Goal: Task Accomplishment & Management: Manage account settings

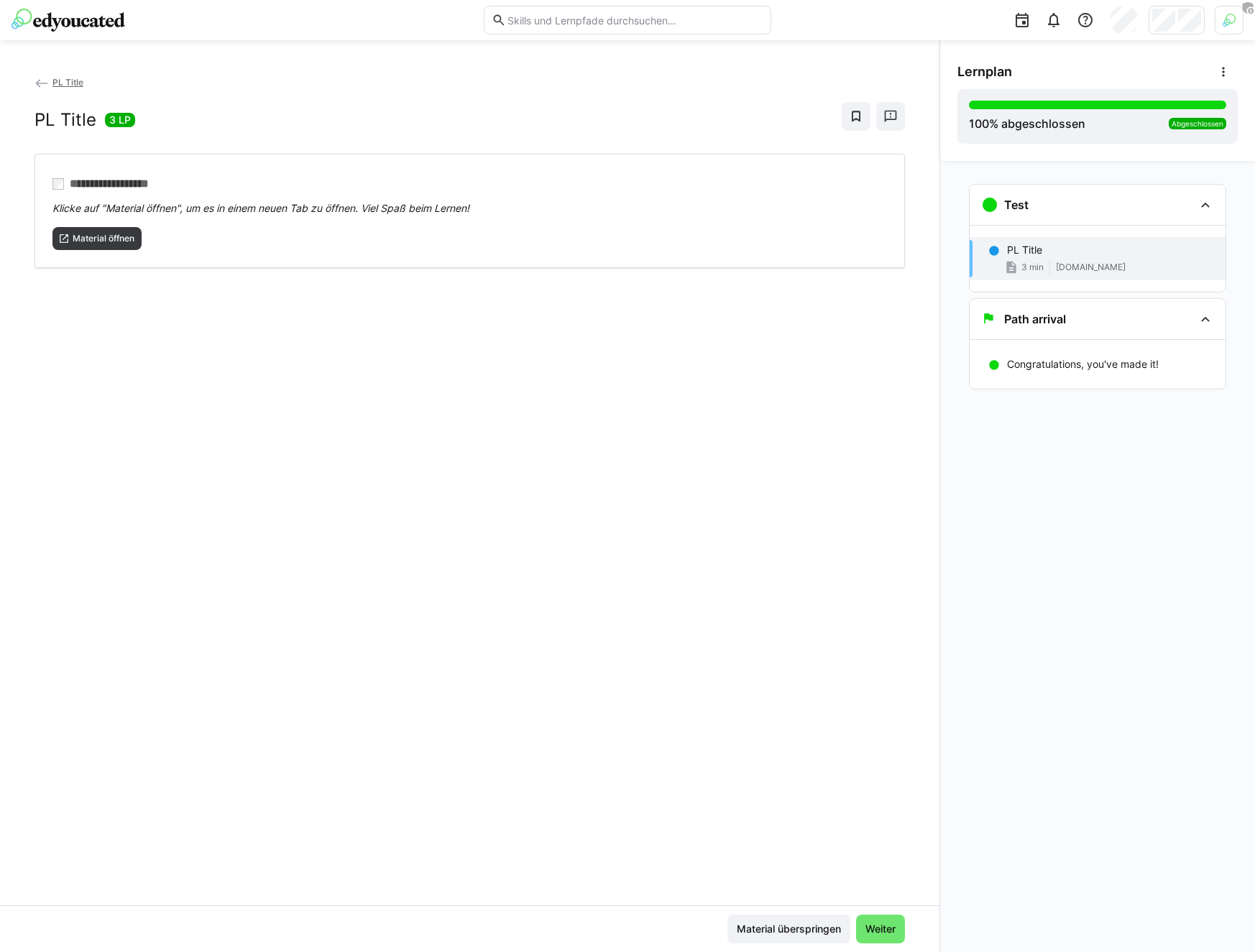
click at [262, 105] on div "PL Title 3 LP" at bounding box center [469, 116] width 870 height 28
click at [44, 24] on img at bounding box center [68, 20] width 114 height 23
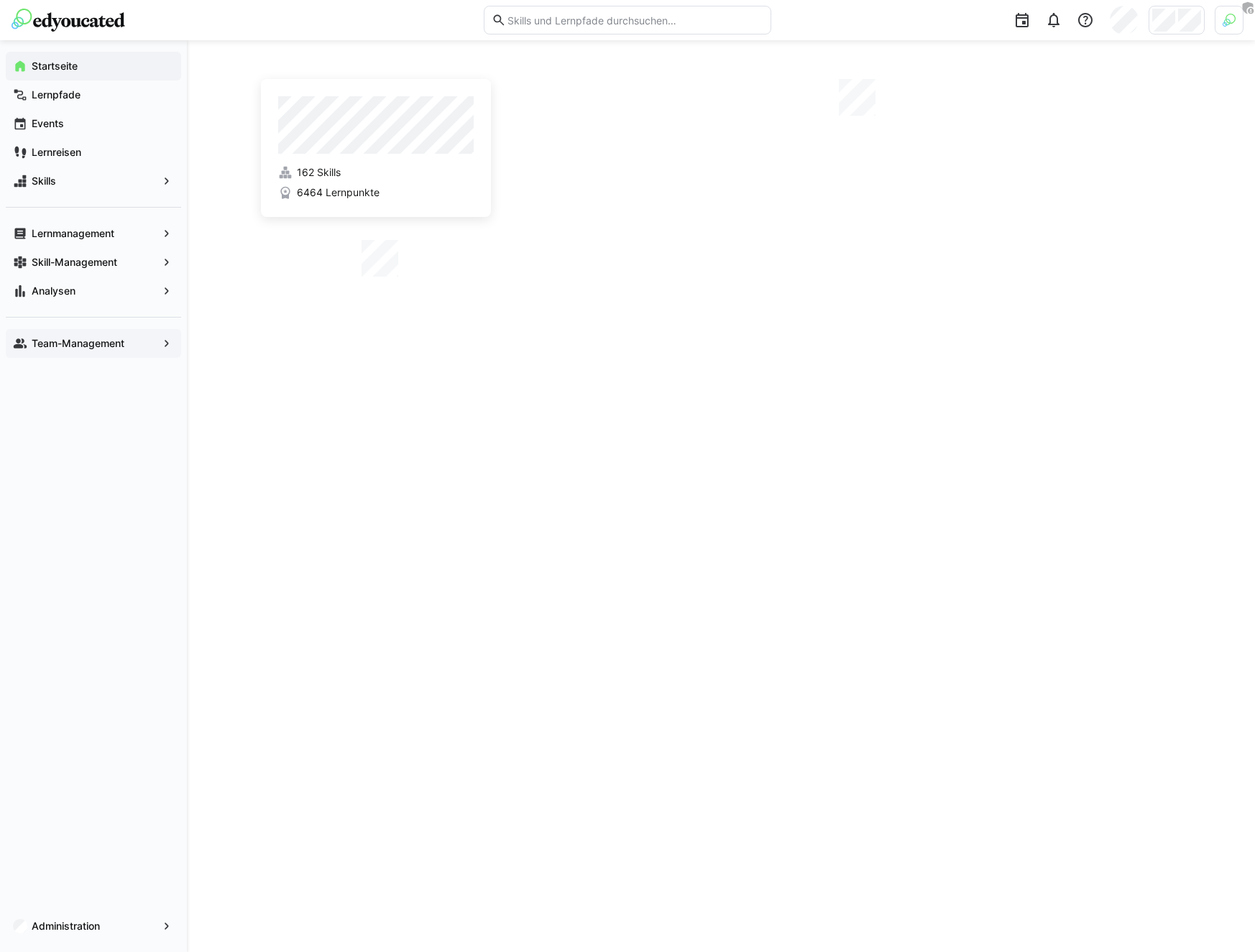
click at [52, 351] on div "Team-Management" at bounding box center [93, 343] width 176 height 28
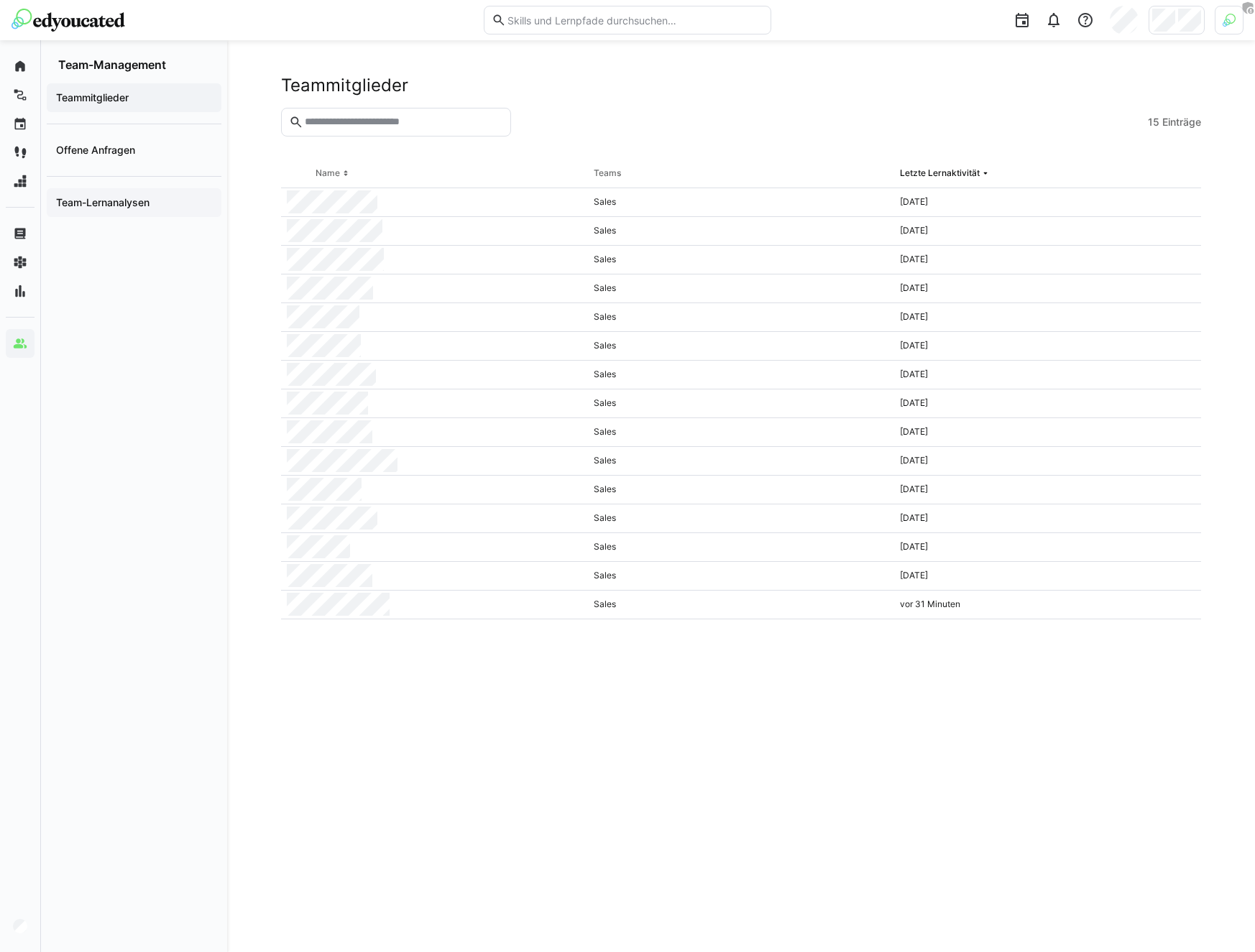
click at [102, 212] on div "Team-Lernanalysen" at bounding box center [134, 202] width 175 height 28
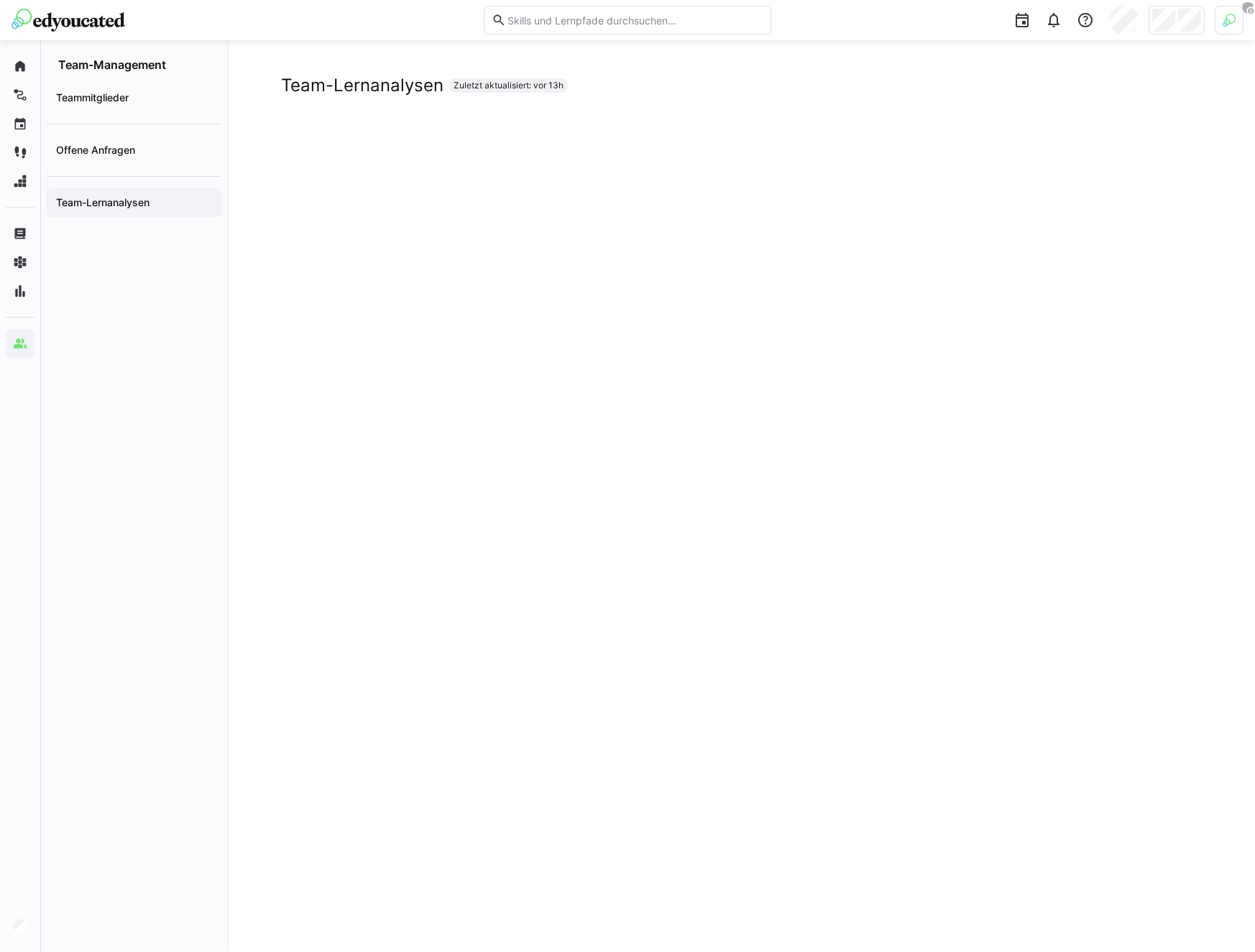
click at [309, 89] on h2 "Team-Lernanalysen" at bounding box center [362, 85] width 162 height 22
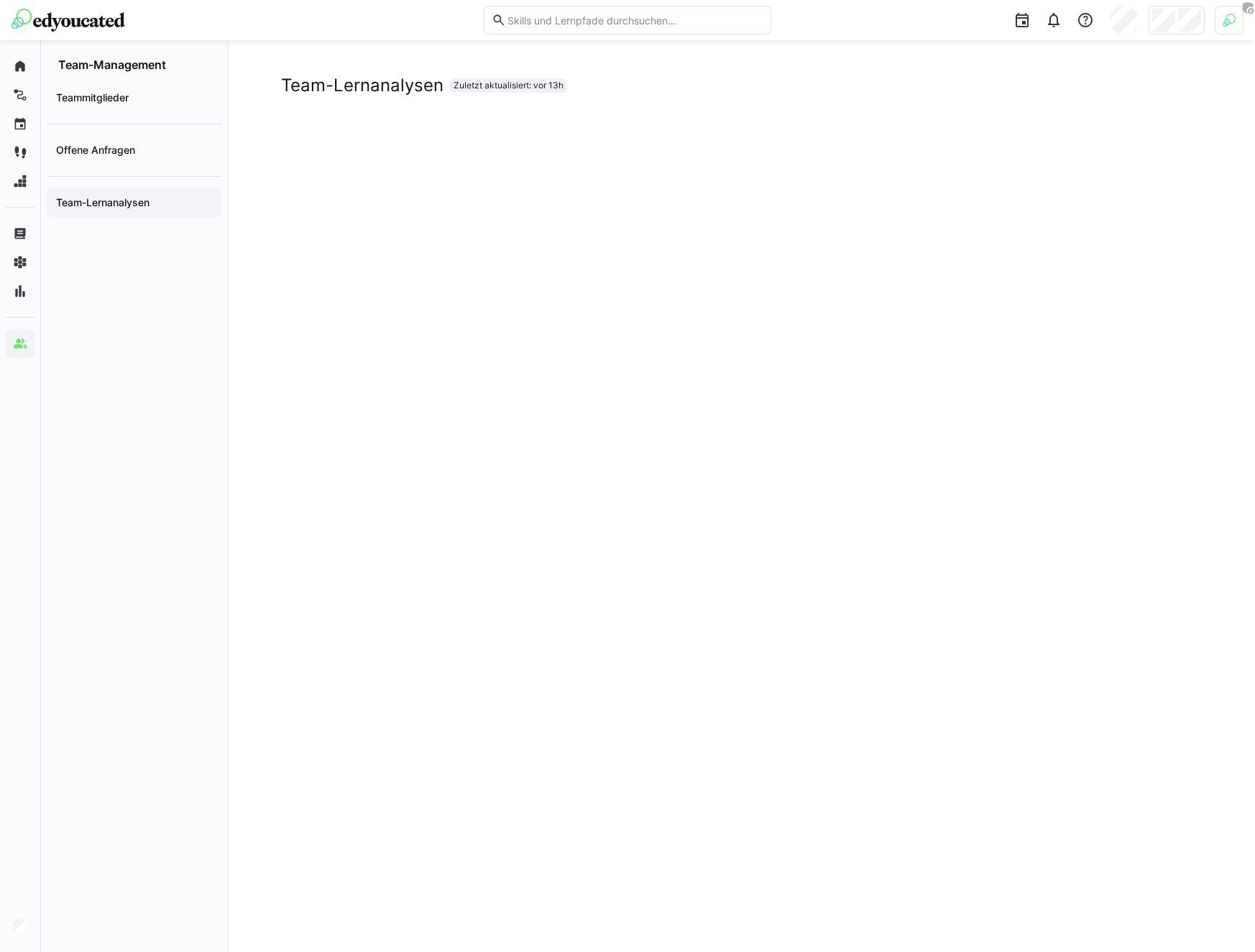
click at [309, 89] on h2 "Team-Lernanalysen" at bounding box center [362, 85] width 162 height 22
click at [221, 358] on div "Teammitglieder Offene Anfragen Team-Lernanalysen" at bounding box center [134, 511] width 186 height 880
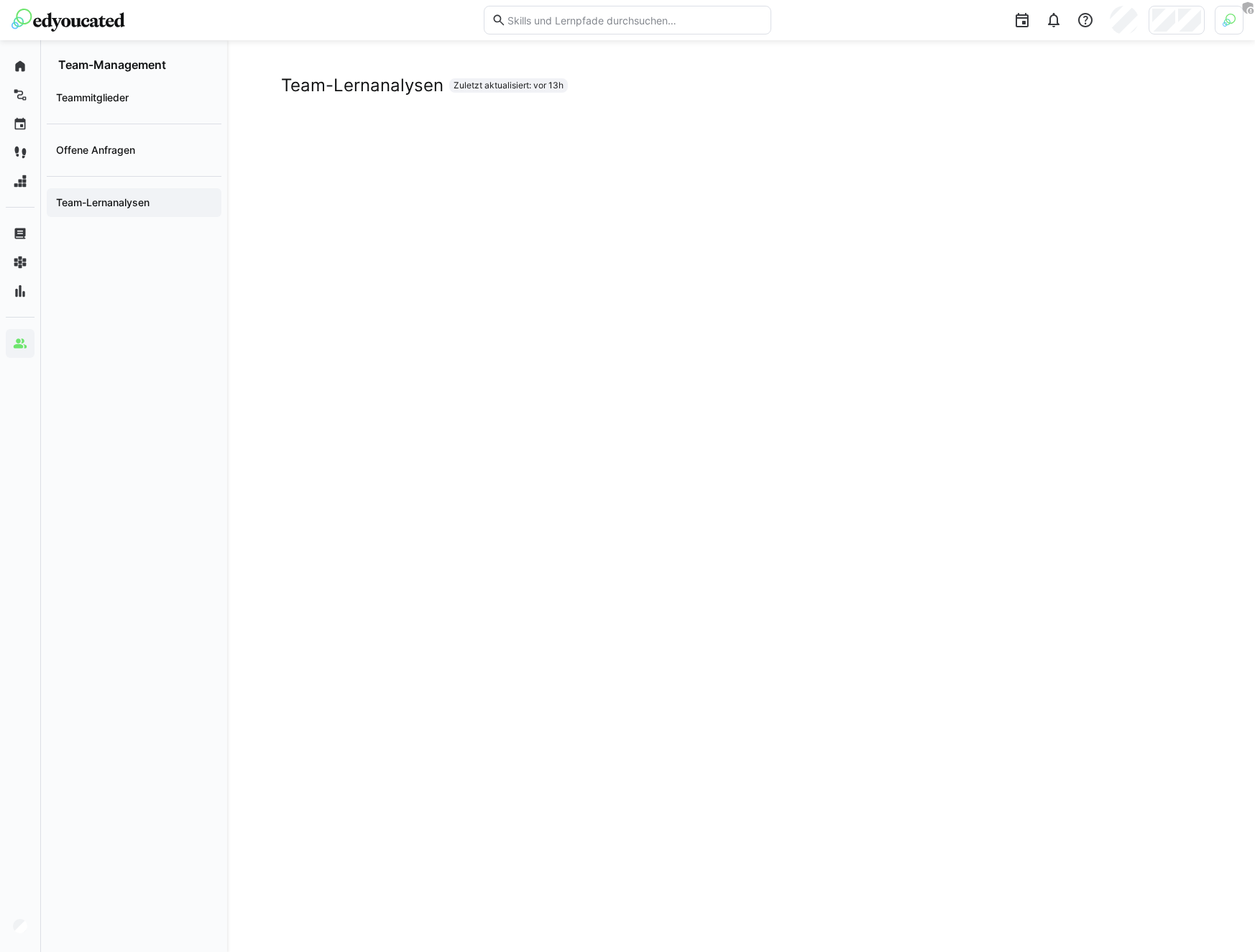
click at [0, 0] on app-navigation-label "Offene Anfragen" at bounding box center [0, 0] width 0 height 0
click at [114, 107] on div "Teammitglieder" at bounding box center [134, 98] width 175 height 28
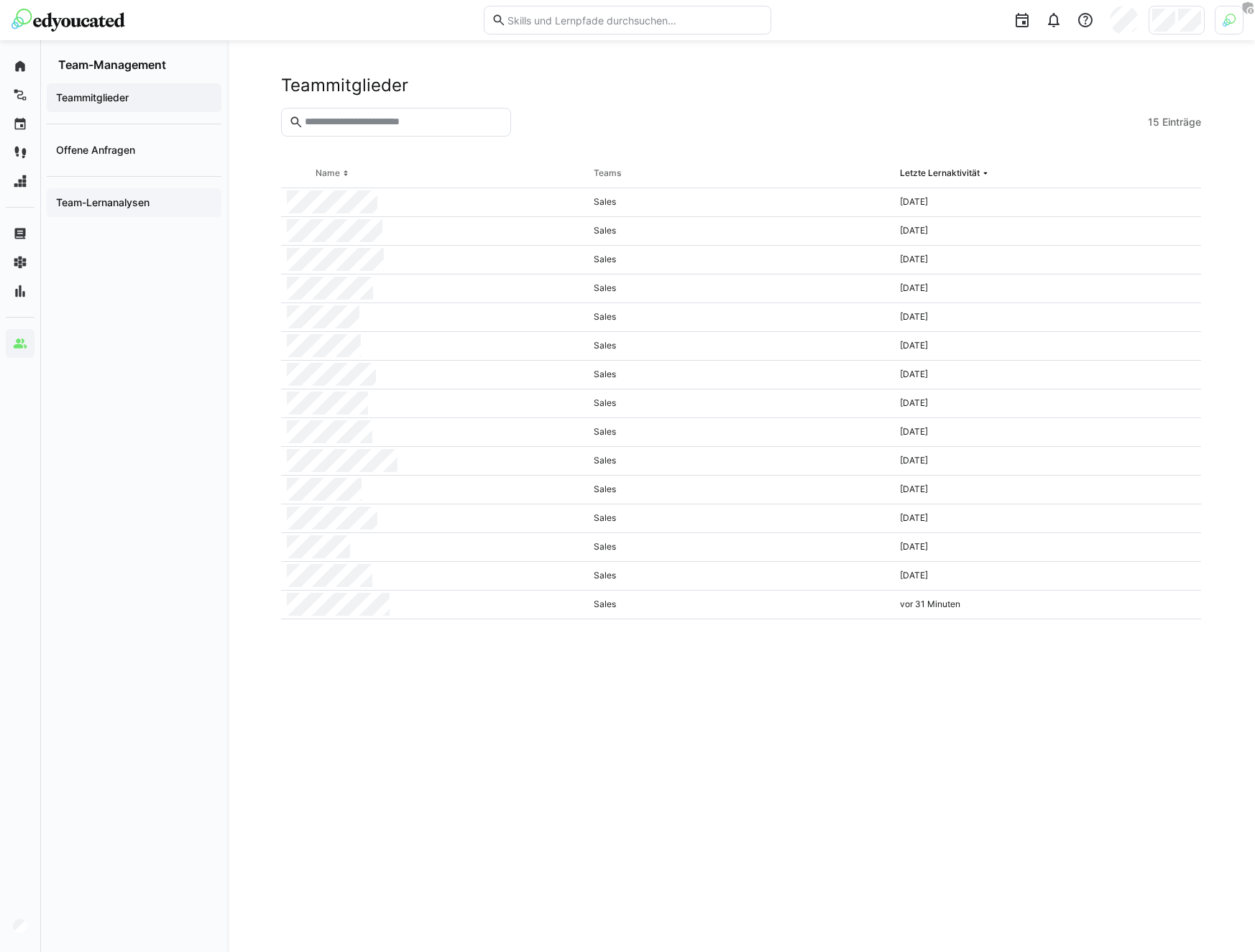
click at [116, 211] on div "Team-Lernanalysen" at bounding box center [134, 202] width 175 height 28
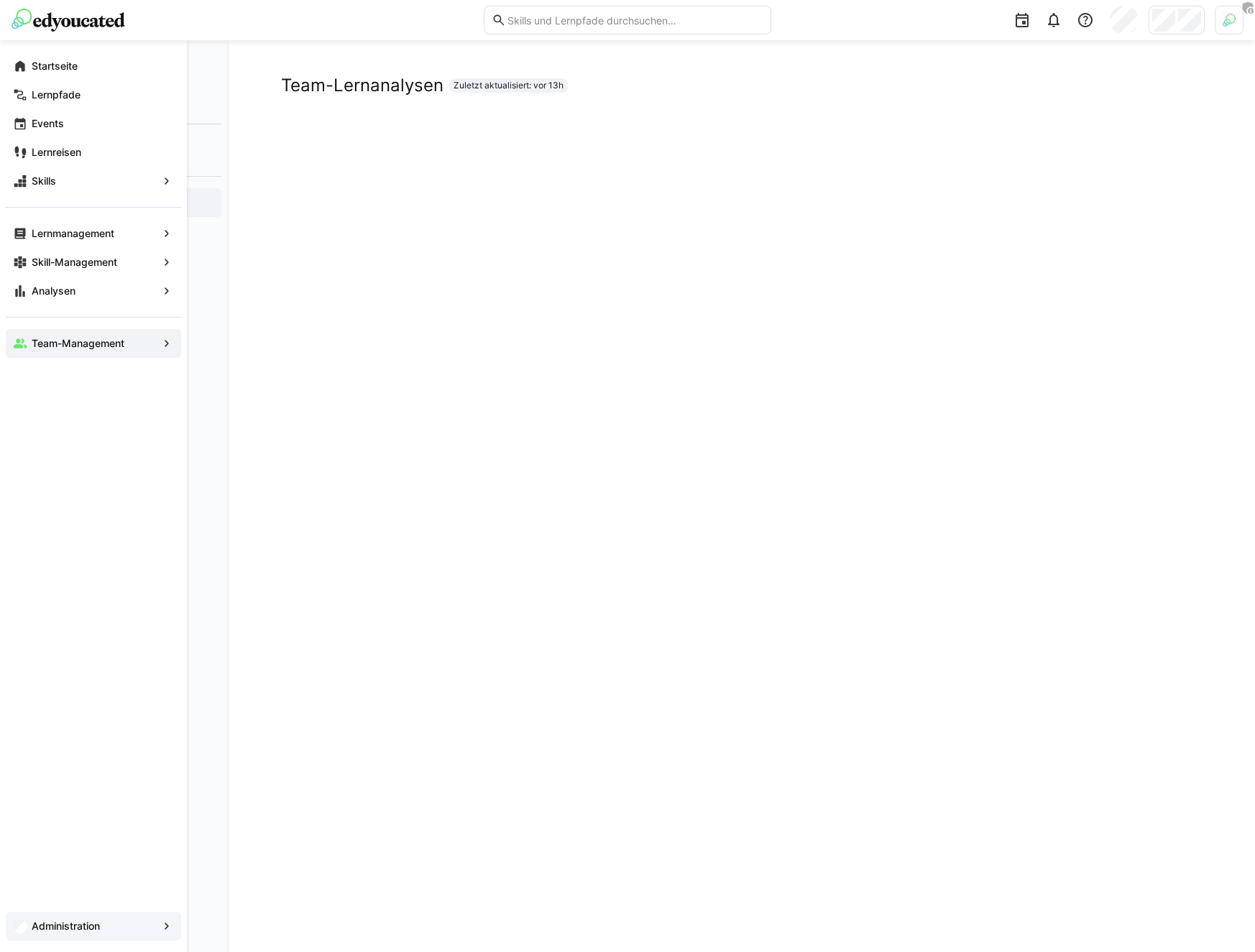
click at [0, 0] on app-navigation-label "Administration" at bounding box center [0, 0] width 0 height 0
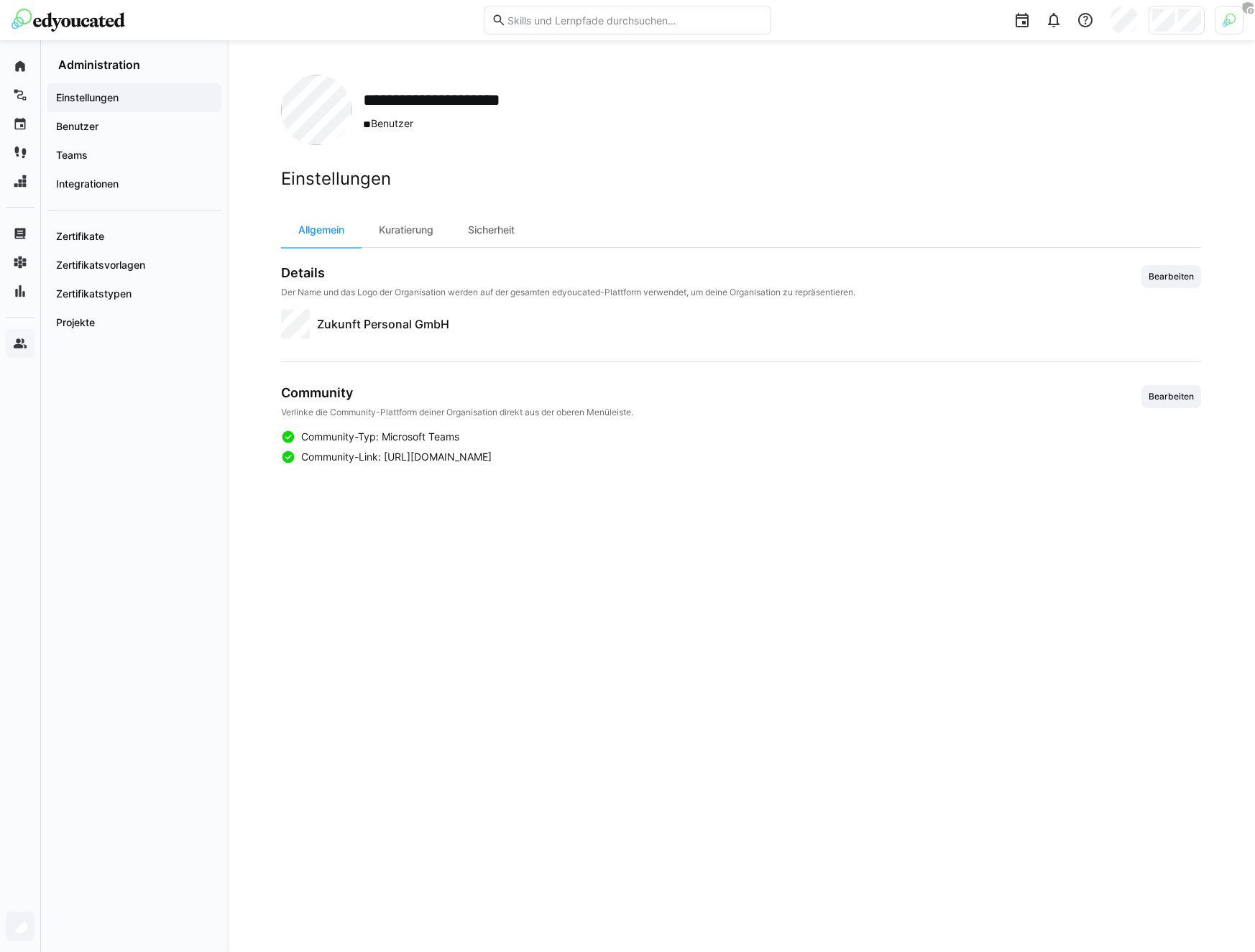
click at [1228, 17] on img at bounding box center [1228, 19] width 13 height 13
click at [1067, 176] on span "Aktivieren" at bounding box center [1070, 169] width 56 height 23
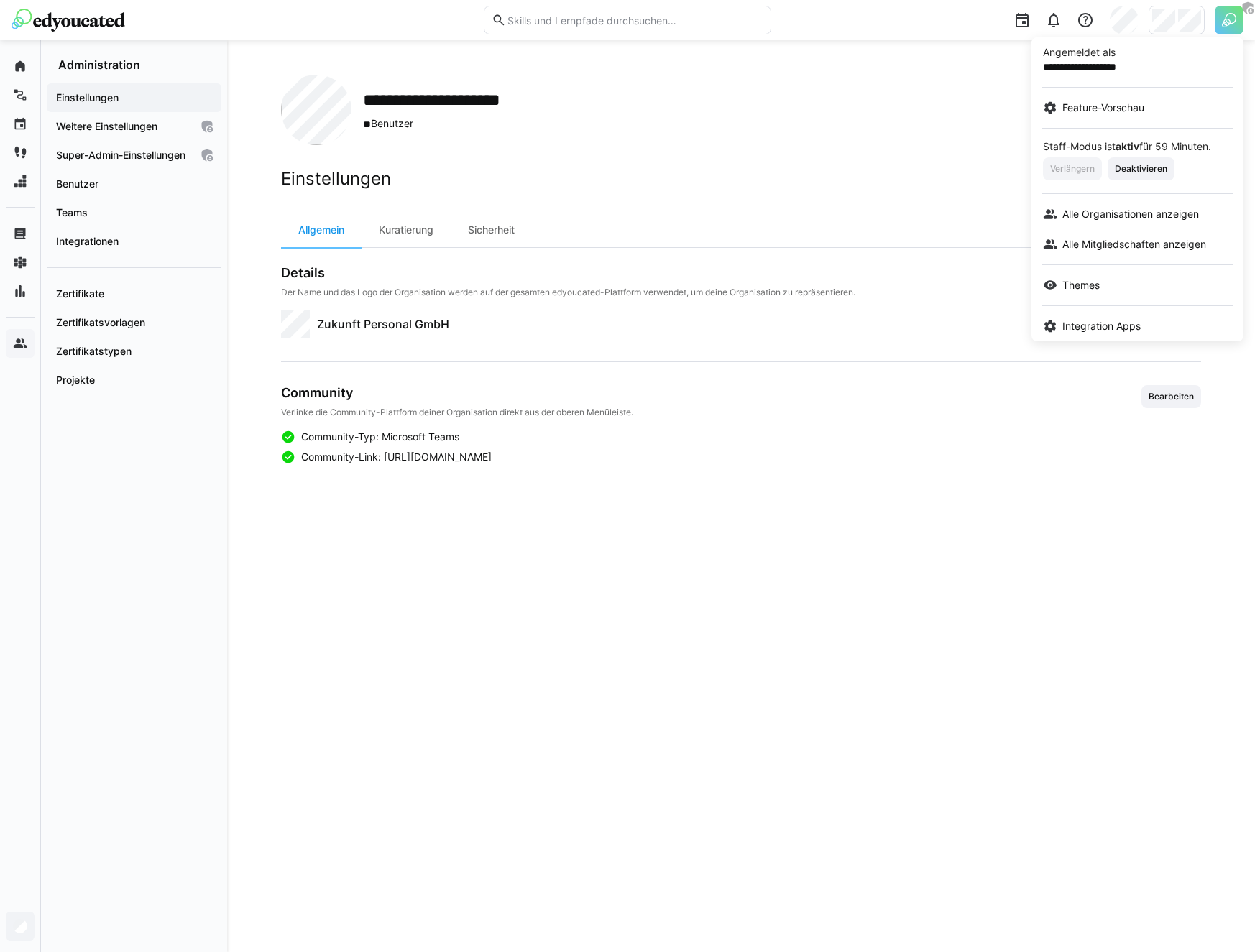
click at [108, 193] on div at bounding box center [628, 476] width 1255 height 952
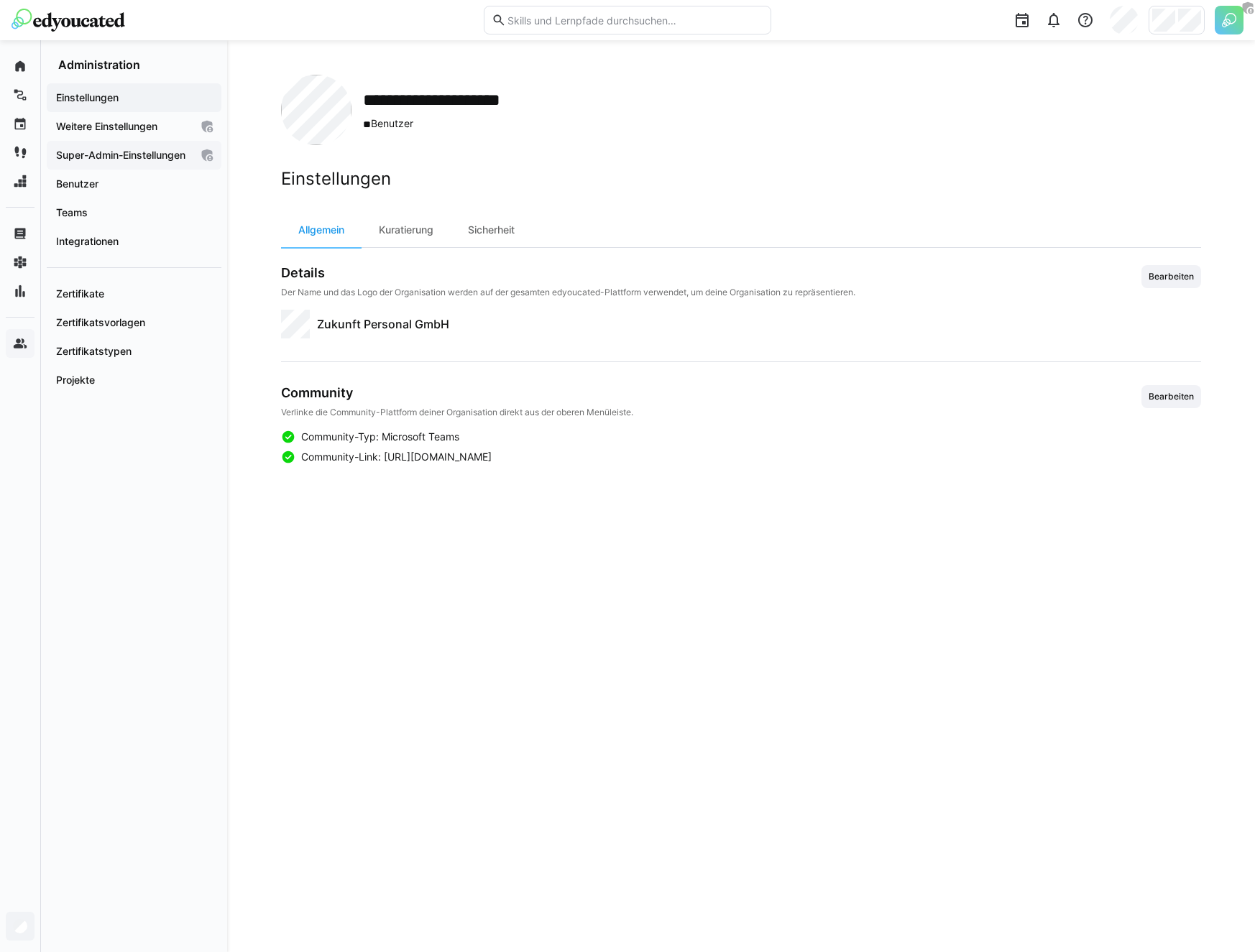
click at [105, 161] on span "Super-Admin-Einstellungen" at bounding box center [122, 155] width 137 height 14
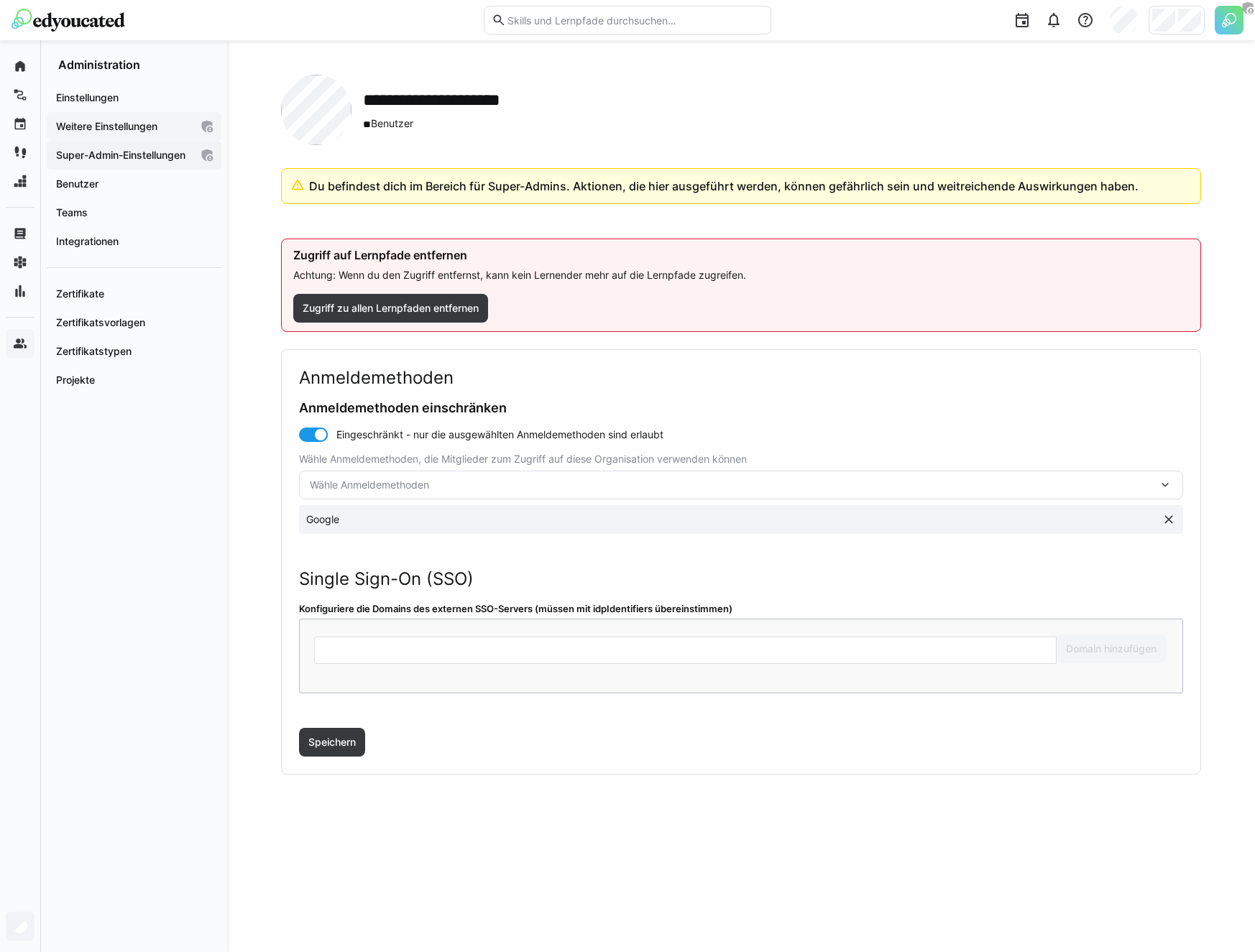
click at [0, 0] on app-navigation-label "Weitere Einstellungen" at bounding box center [0, 0] width 0 height 0
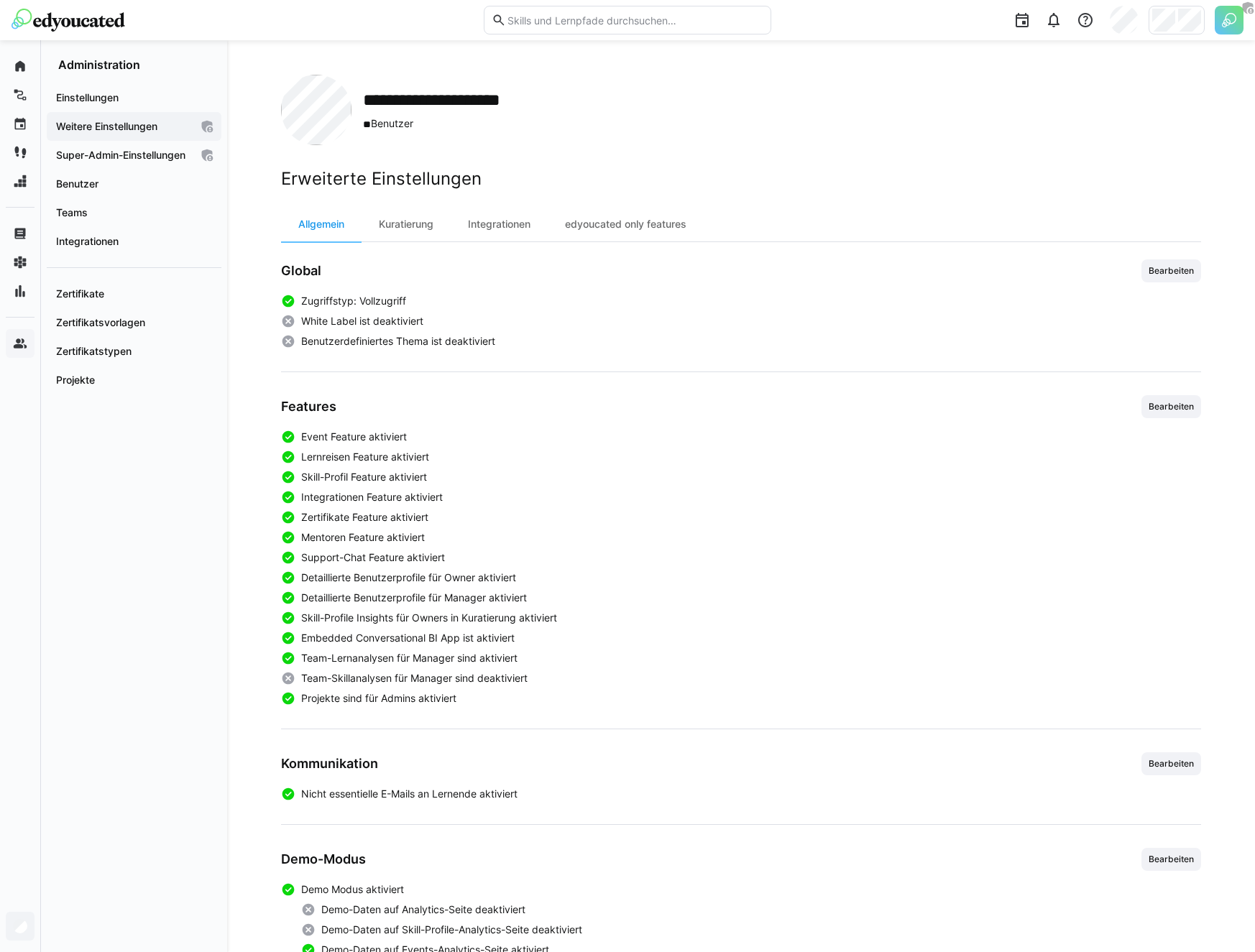
click at [427, 671] on span "Team-Skillanalysen für Manager sind deaktiviert" at bounding box center [414, 678] width 226 height 14
click at [427, 664] on span "Team-Lernanalysen für Manager sind aktiviert" at bounding box center [409, 658] width 217 height 14
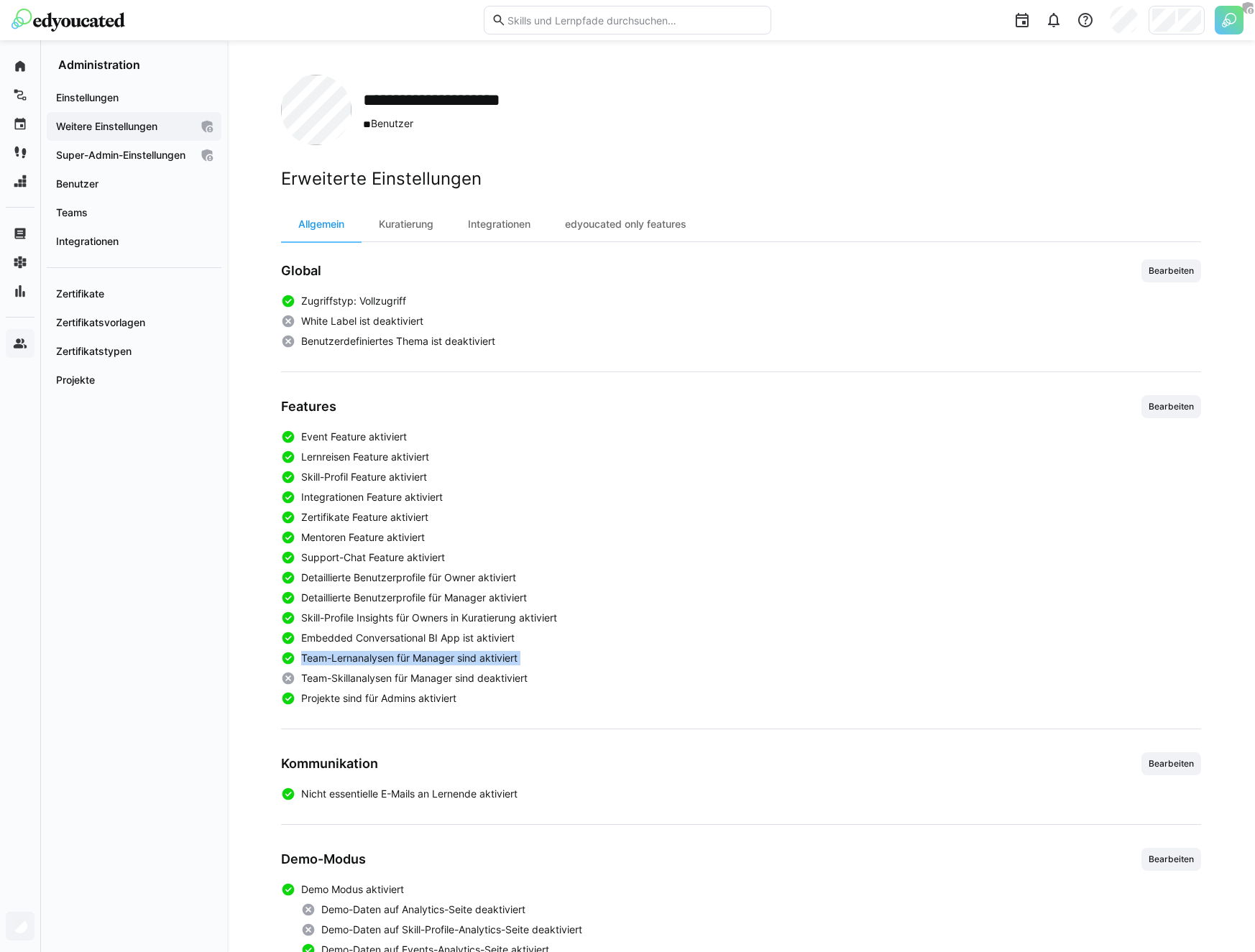
click at [427, 664] on span "Team-Lernanalysen für Manager sind aktiviert" at bounding box center [409, 658] width 217 height 14
click at [420, 682] on span "Team-Skillanalysen für Manager sind deaktiviert" at bounding box center [414, 678] width 226 height 14
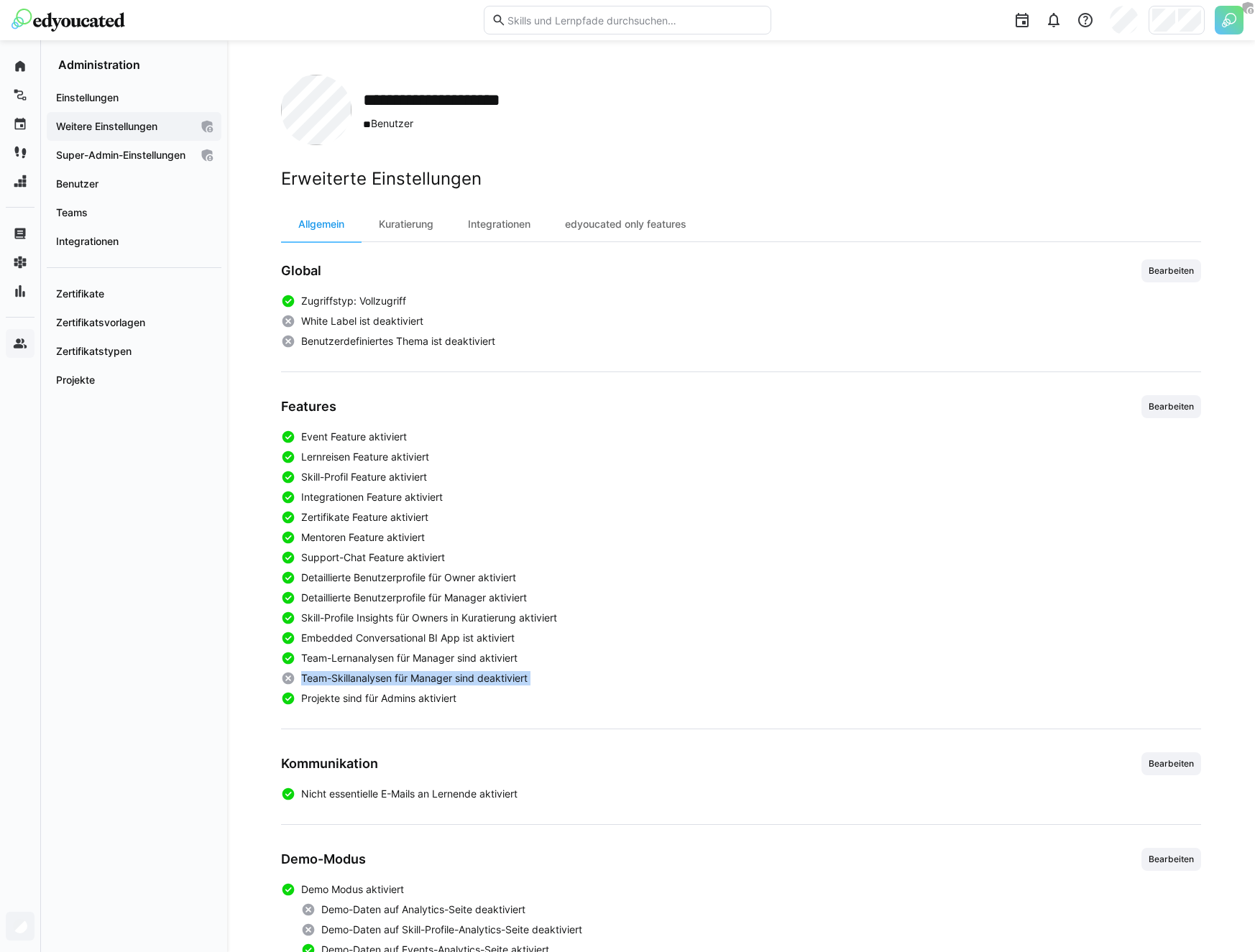
click at [420, 682] on span "Team-Skillanalysen für Manager sind deaktiviert" at bounding box center [414, 678] width 226 height 14
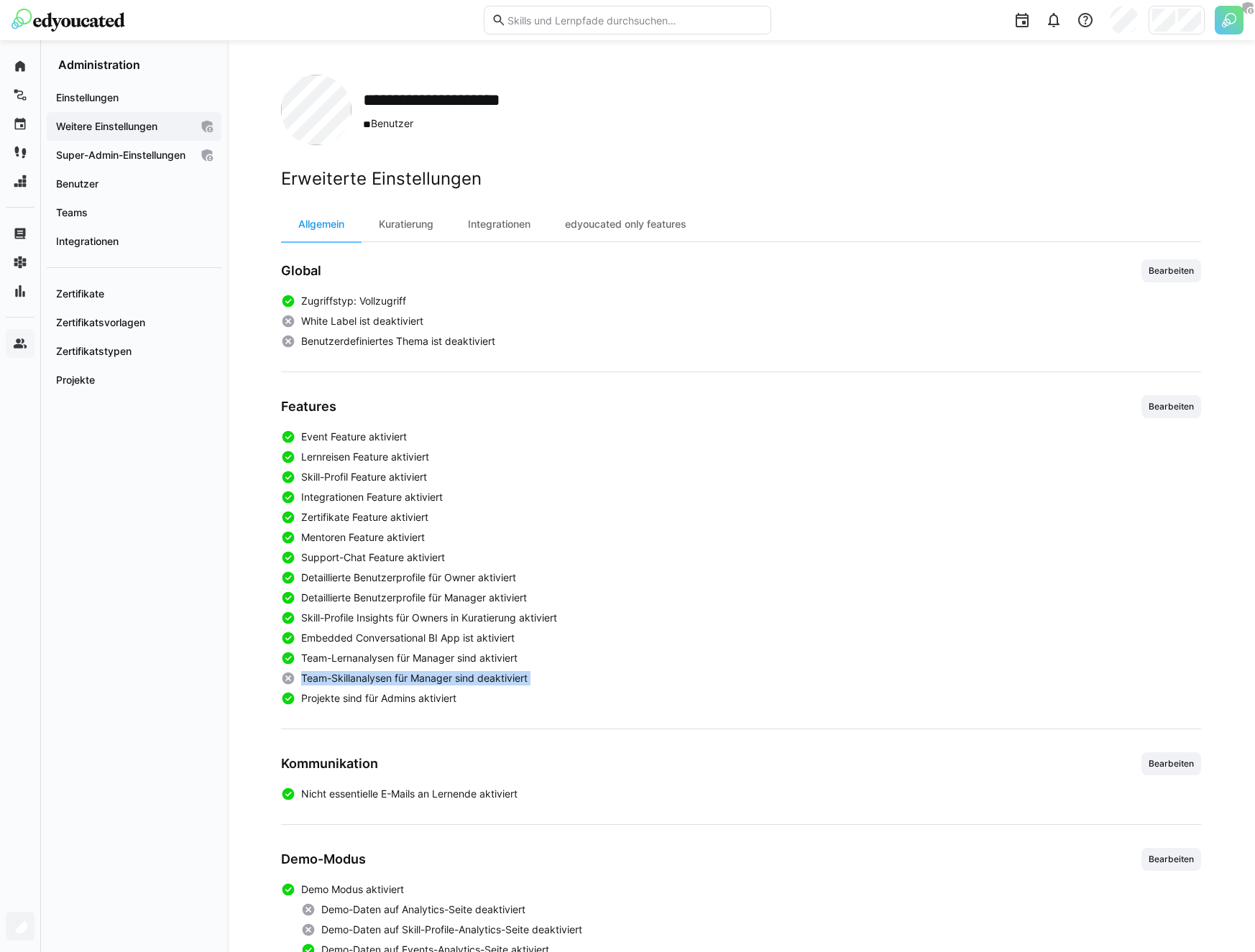
click at [420, 682] on span "Team-Skillanalysen für Manager sind deaktiviert" at bounding box center [414, 678] width 226 height 14
click at [390, 686] on div "Event Feature aktiviert Lernreisen Feature aktiviert Skill-Profil Feature aktiv…" at bounding box center [740, 567] width 920 height 276
click at [385, 682] on span "Team-Skillanalysen für Manager sind deaktiviert" at bounding box center [414, 678] width 226 height 14
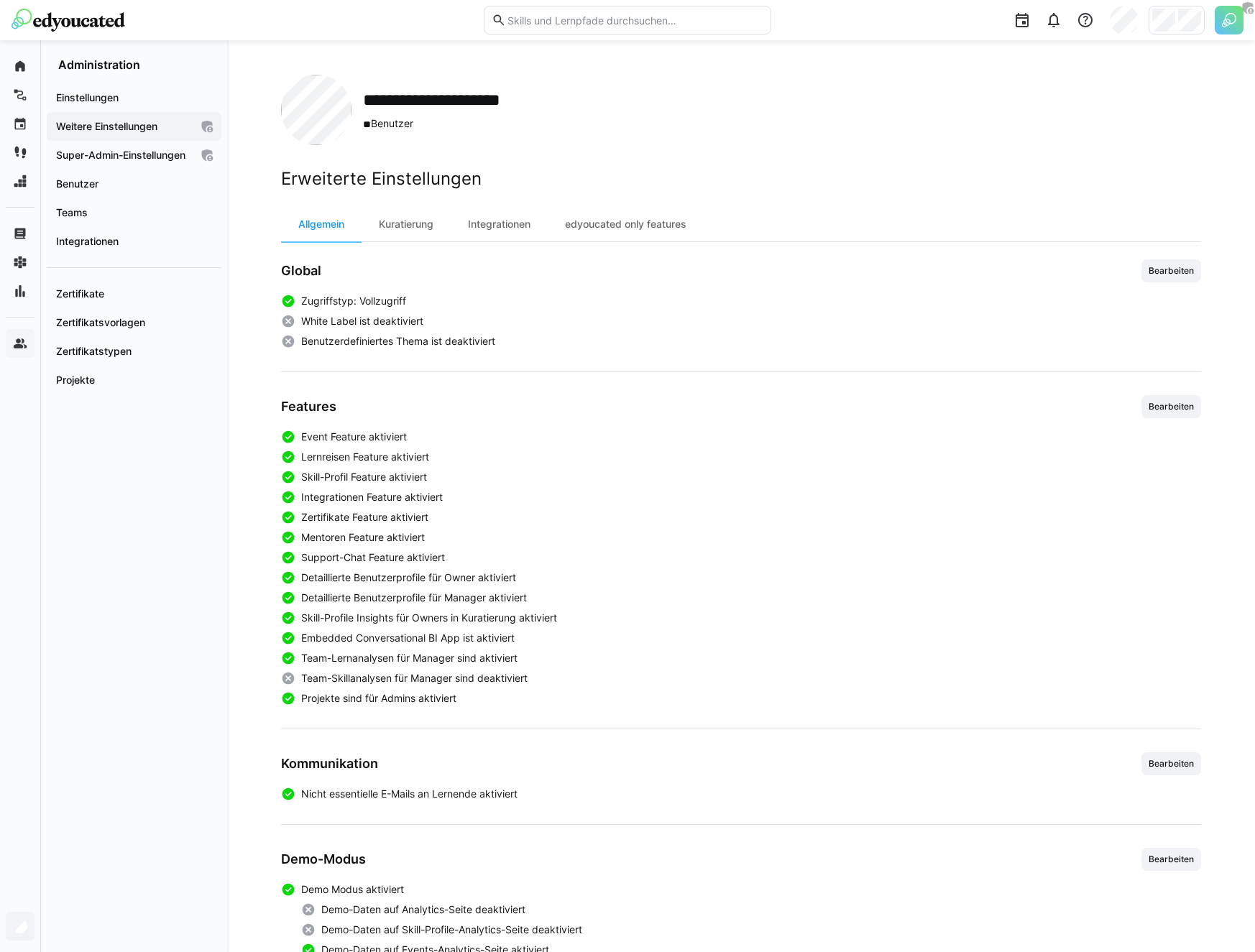
click at [385, 682] on span "Team-Skillanalysen für Manager sind deaktiviert" at bounding box center [414, 678] width 226 height 14
click at [1160, 401] on span "Bearbeiten" at bounding box center [1171, 406] width 48 height 11
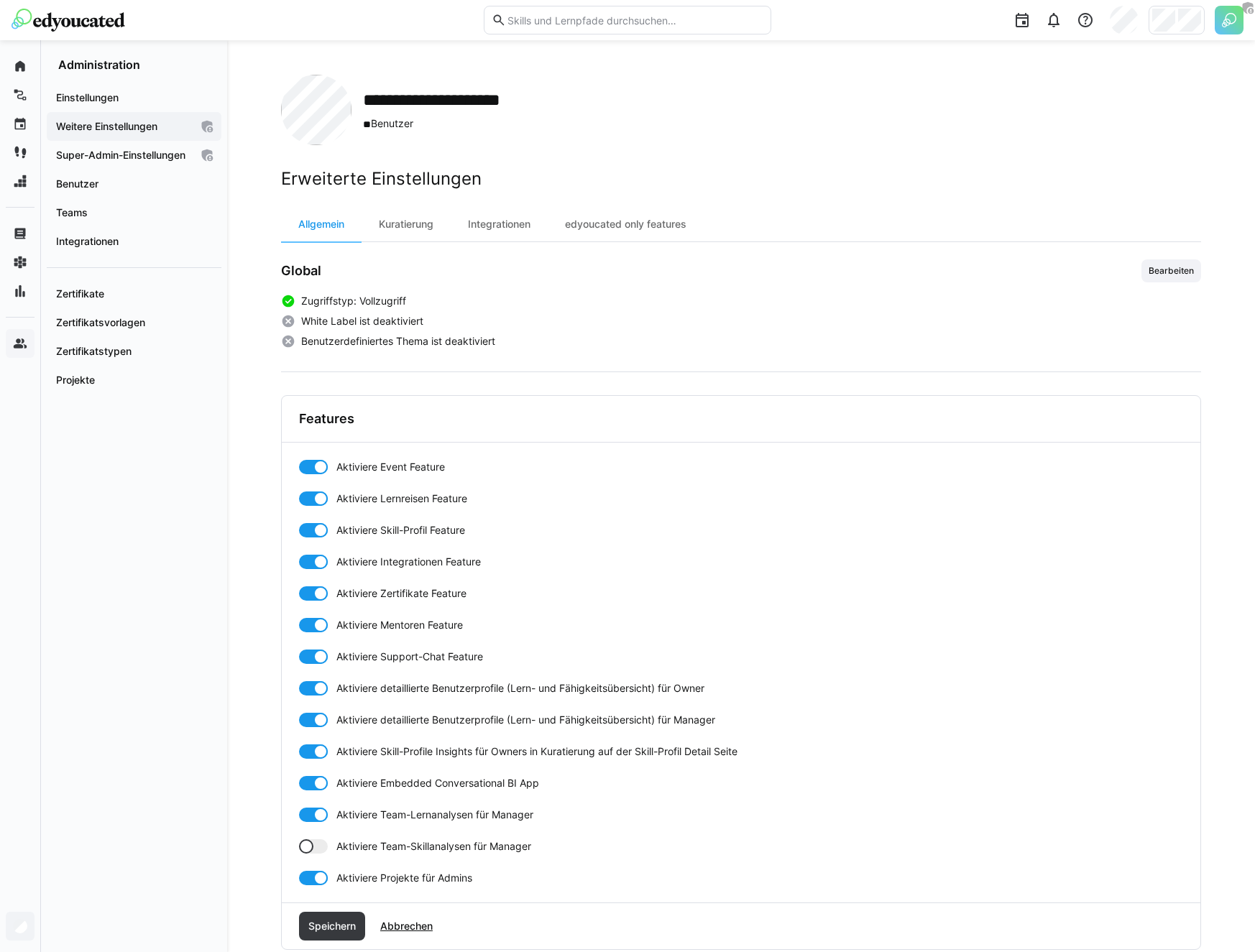
click at [362, 844] on span "Aktiviere Team-Skillanalysen für Manager" at bounding box center [433, 846] width 195 height 14
click at [338, 940] on div "Speichern Abbrechen" at bounding box center [740, 926] width 918 height 46
click at [338, 926] on span "Speichern" at bounding box center [332, 925] width 52 height 14
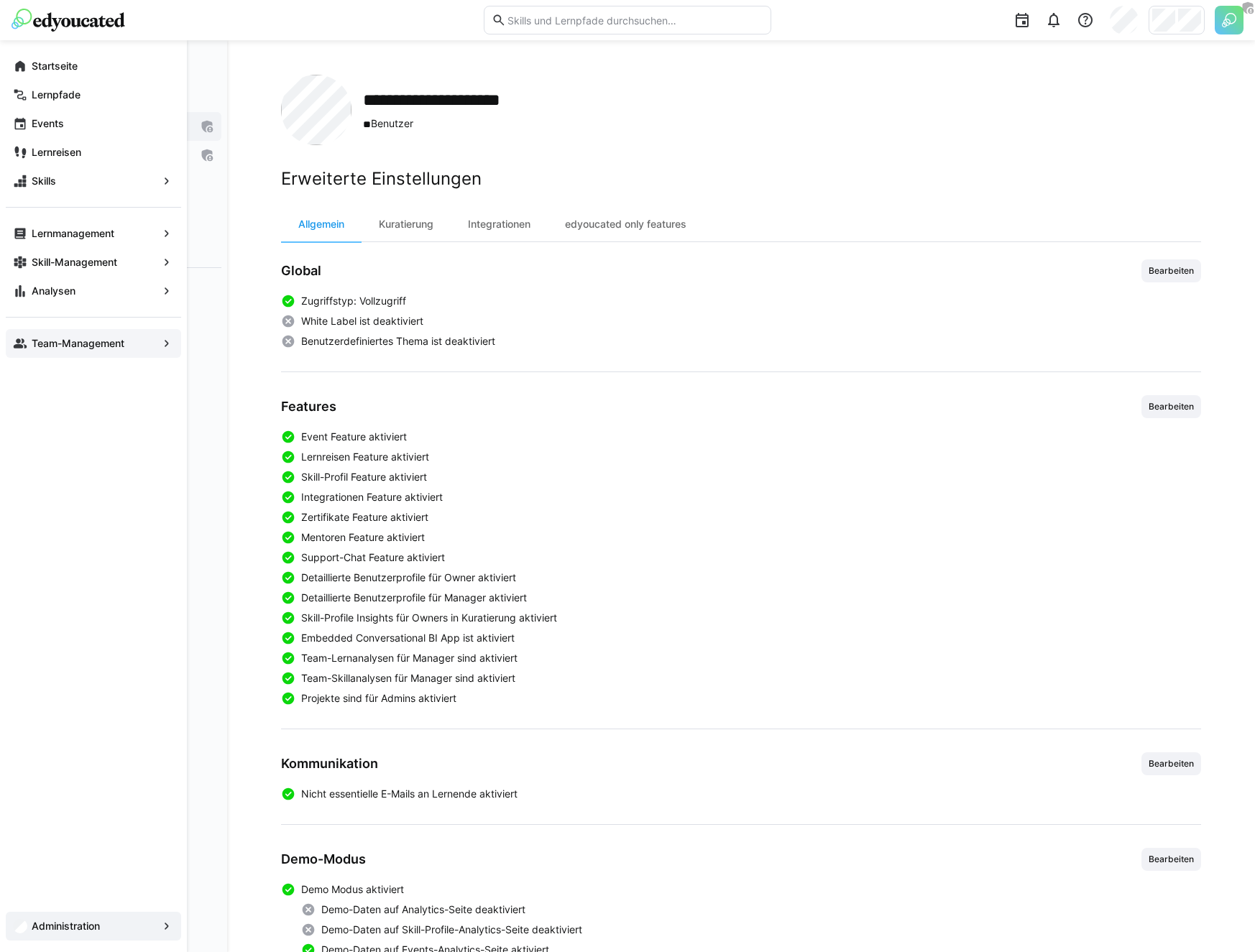
click at [20, 341] on eds-icon at bounding box center [19, 343] width 14 height 14
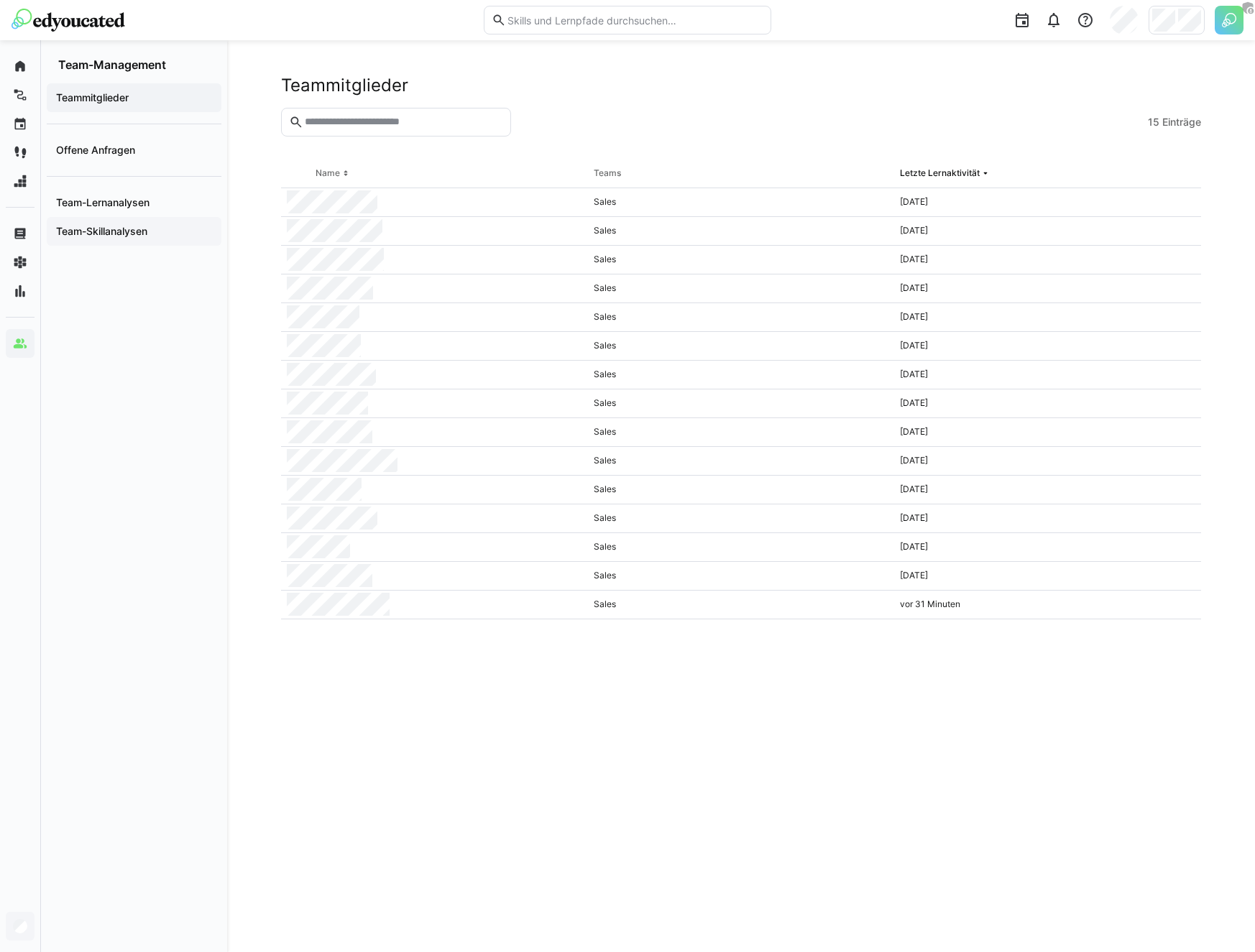
click at [0, 0] on app-navigation-label "Team-Skillanalysen" at bounding box center [0, 0] width 0 height 0
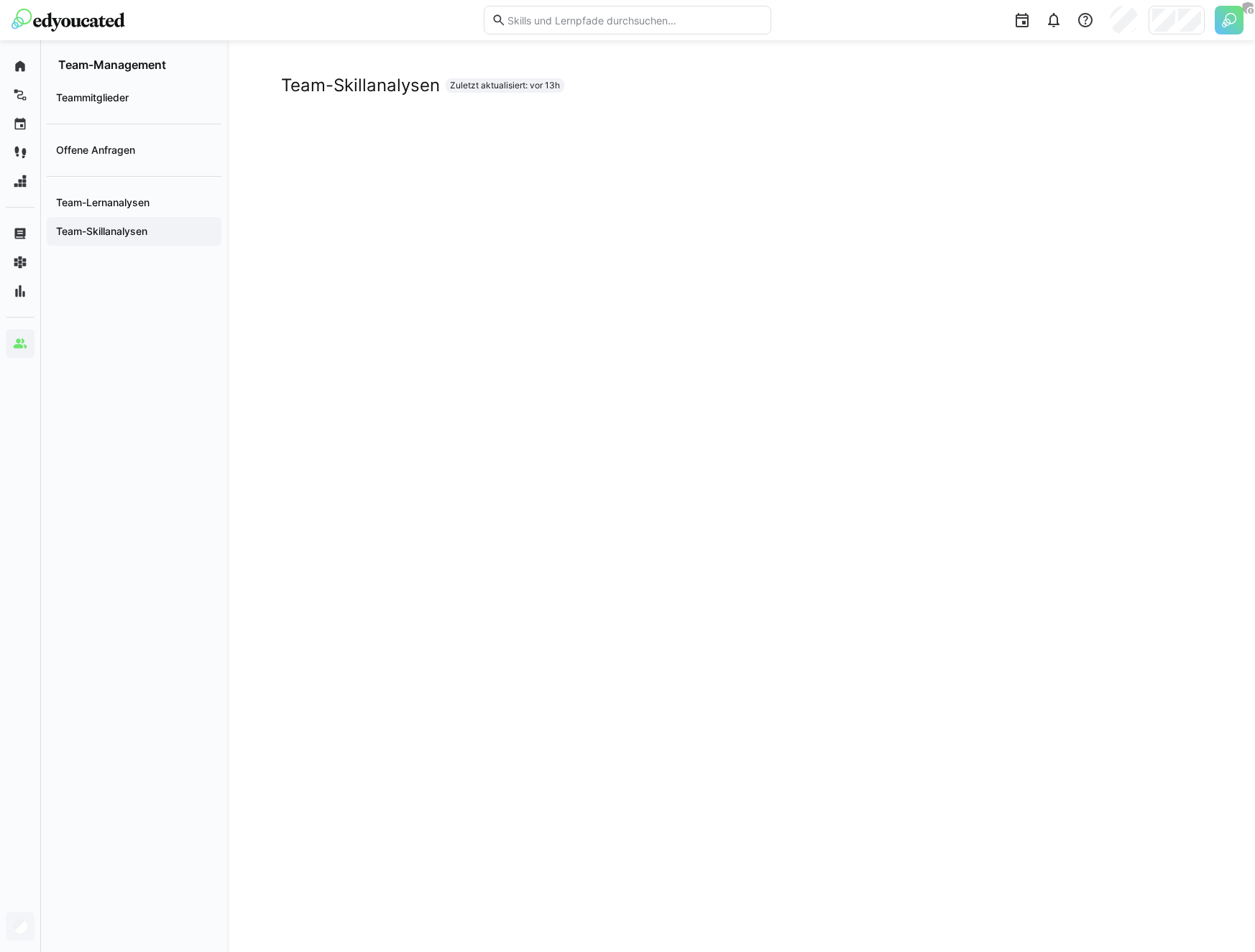
click at [366, 47] on div "Team-Skillanalysen Zuletzt aktualisiert: vor 13h" at bounding box center [741, 496] width 1028 height 912
click at [0, 0] on app-navigation-label "Team-Lernanalysen" at bounding box center [0, 0] width 0 height 0
click at [0, 0] on app-navigation-label "Team-Skillanalysen" at bounding box center [0, 0] width 0 height 0
click at [0, 0] on app-navigation-label "Team-Lernanalysen" at bounding box center [0, 0] width 0 height 0
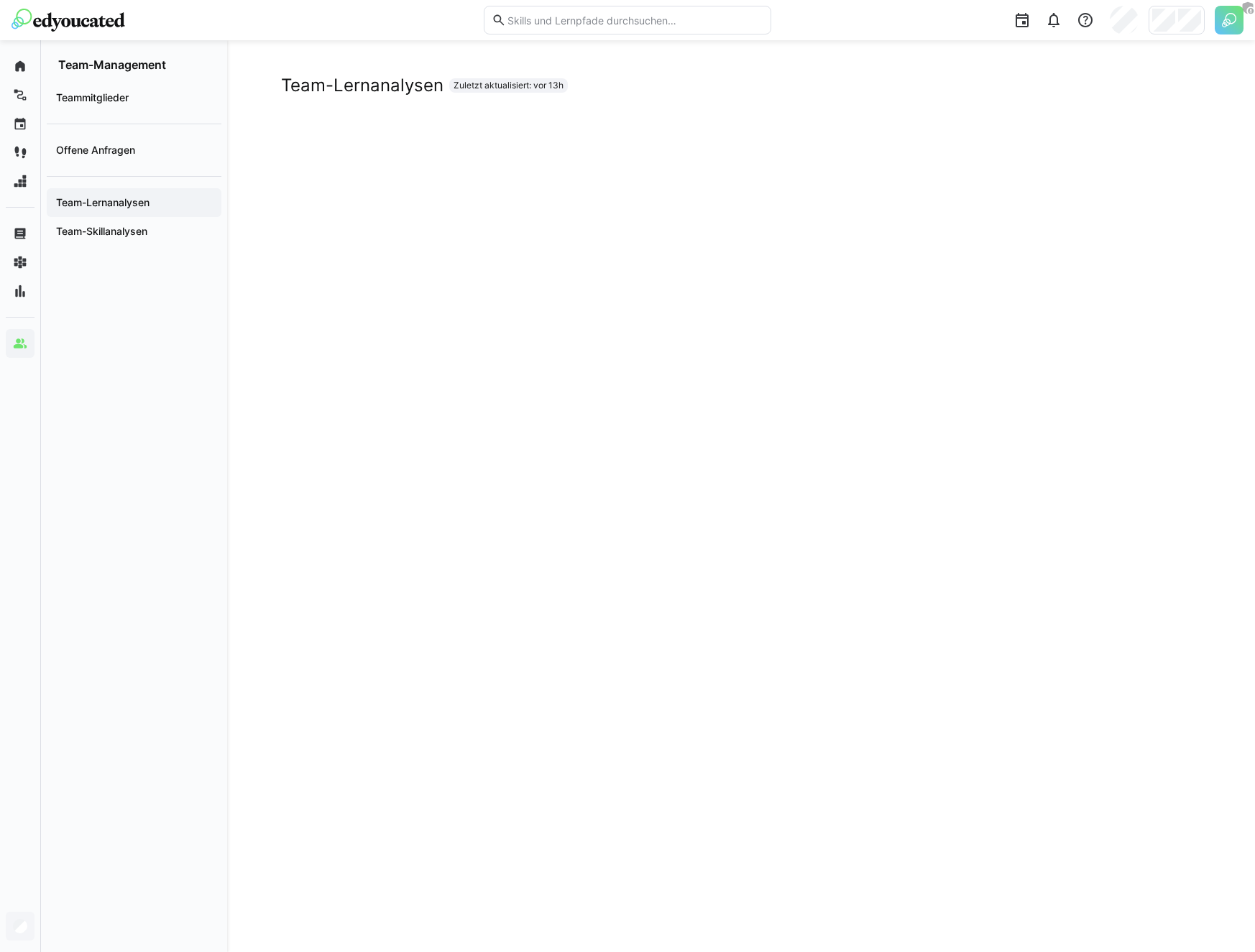
click at [191, 432] on div "Teammitglieder Offene Anfragen Team-Lernanalysen Team-Skillanalysen" at bounding box center [134, 511] width 186 height 880
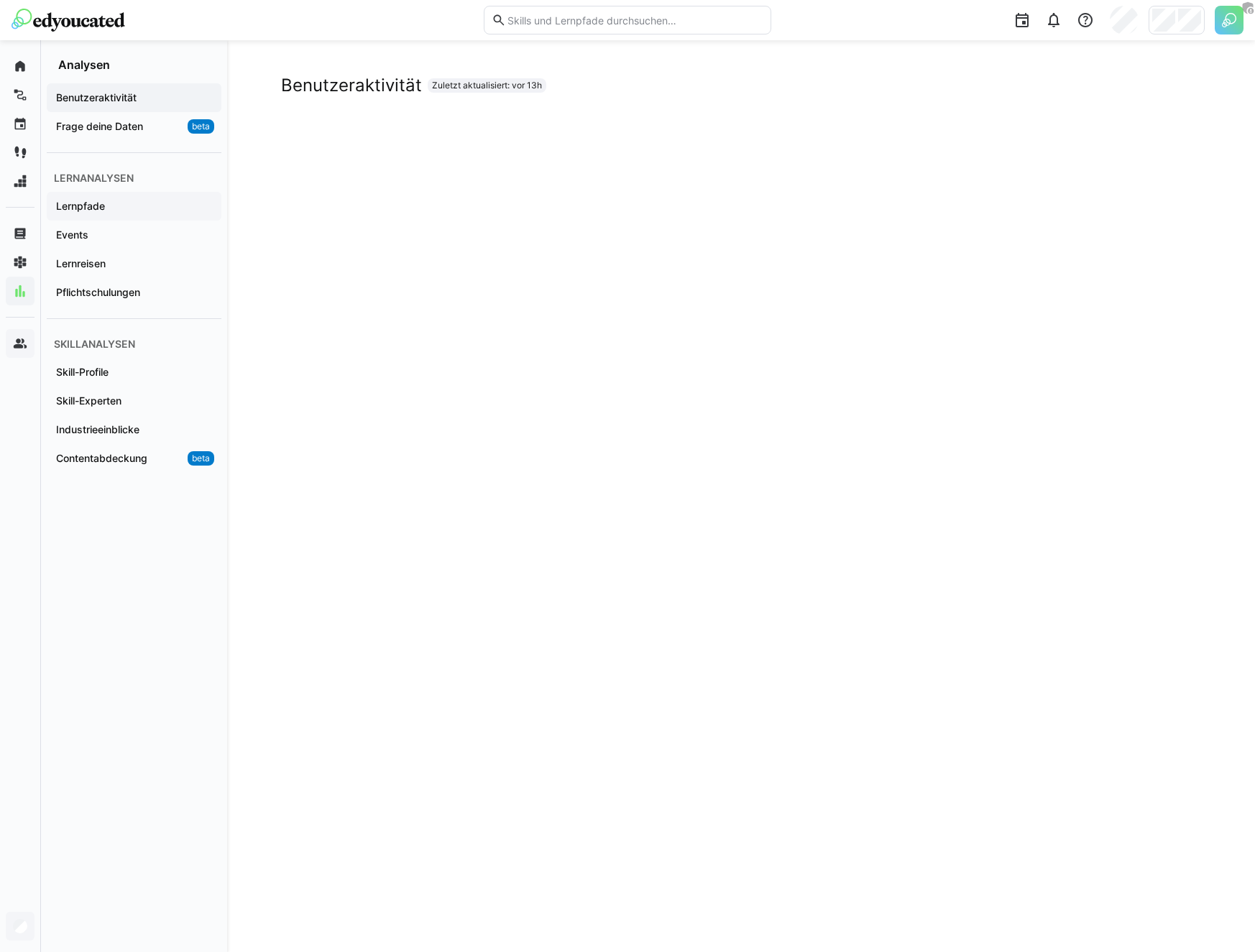
click at [114, 200] on span "Lernpfade" at bounding box center [134, 205] width 161 height 14
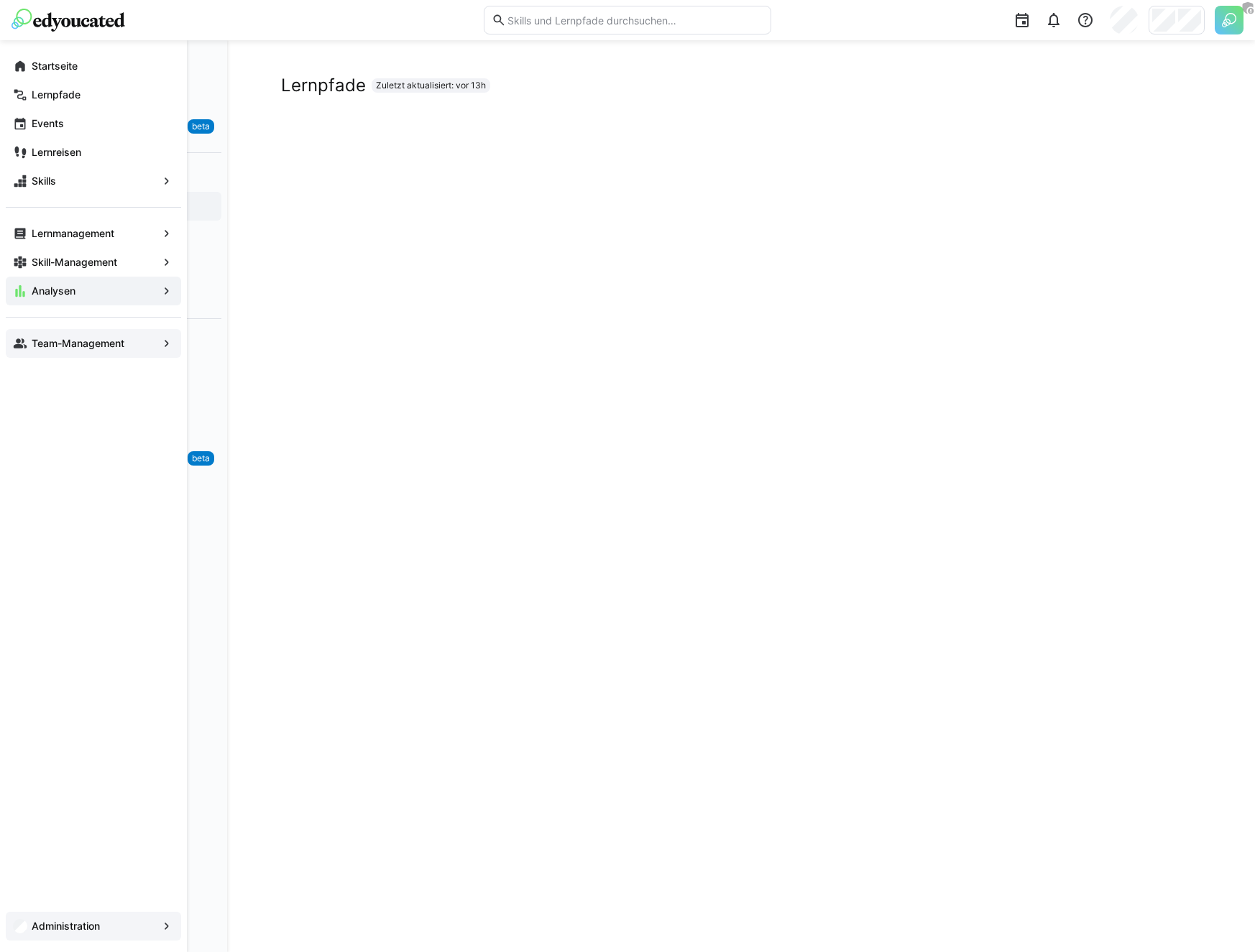
click at [29, 341] on span "Team-Management" at bounding box center [93, 343] width 128 height 14
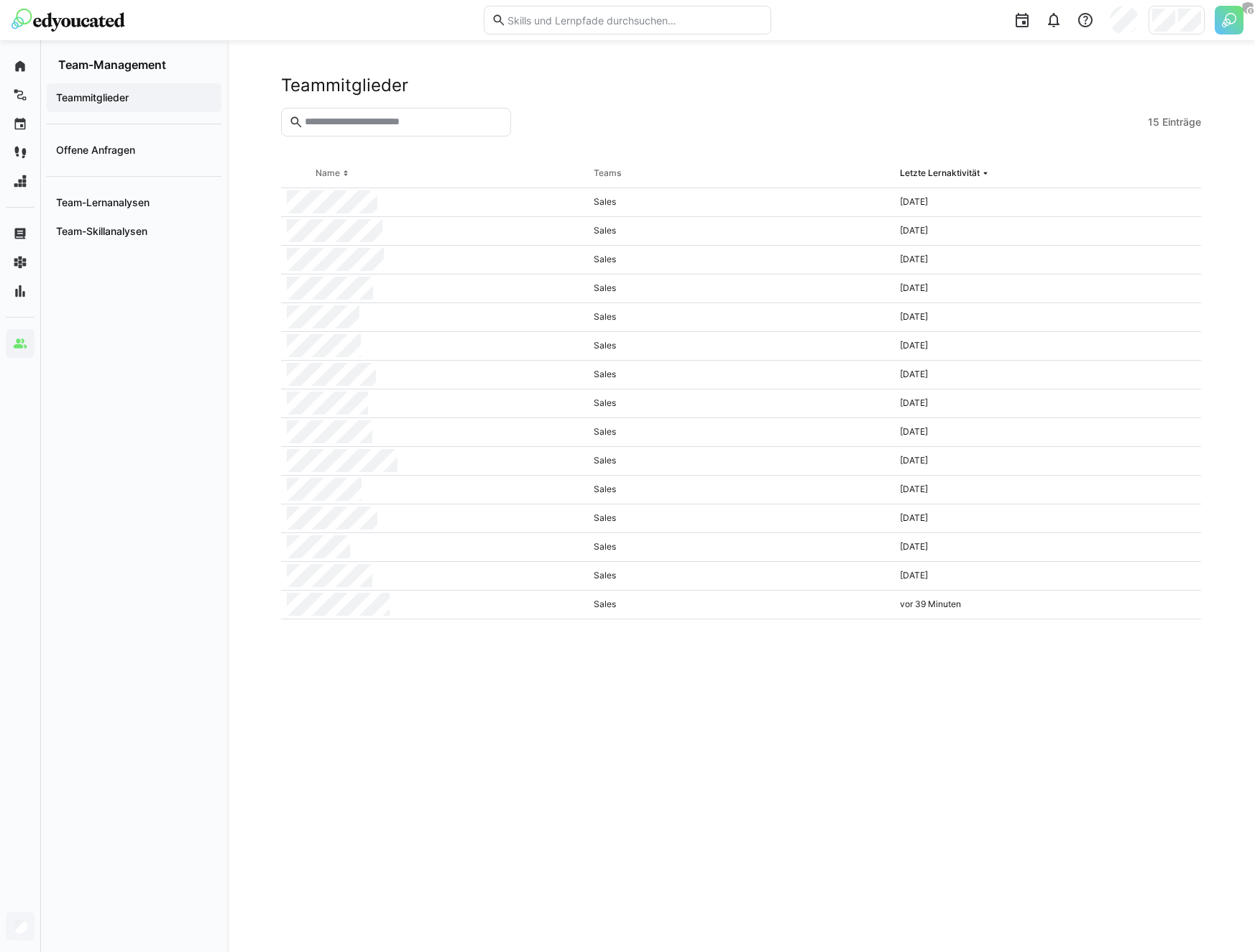
click at [252, 183] on div "Teammitglieder 15 Einträge Name Teams Letzte Lernaktivität Sales [DATE] Sales […" at bounding box center [741, 496] width 1028 height 912
click at [184, 202] on span "Team-Lernanalysen" at bounding box center [134, 202] width 161 height 14
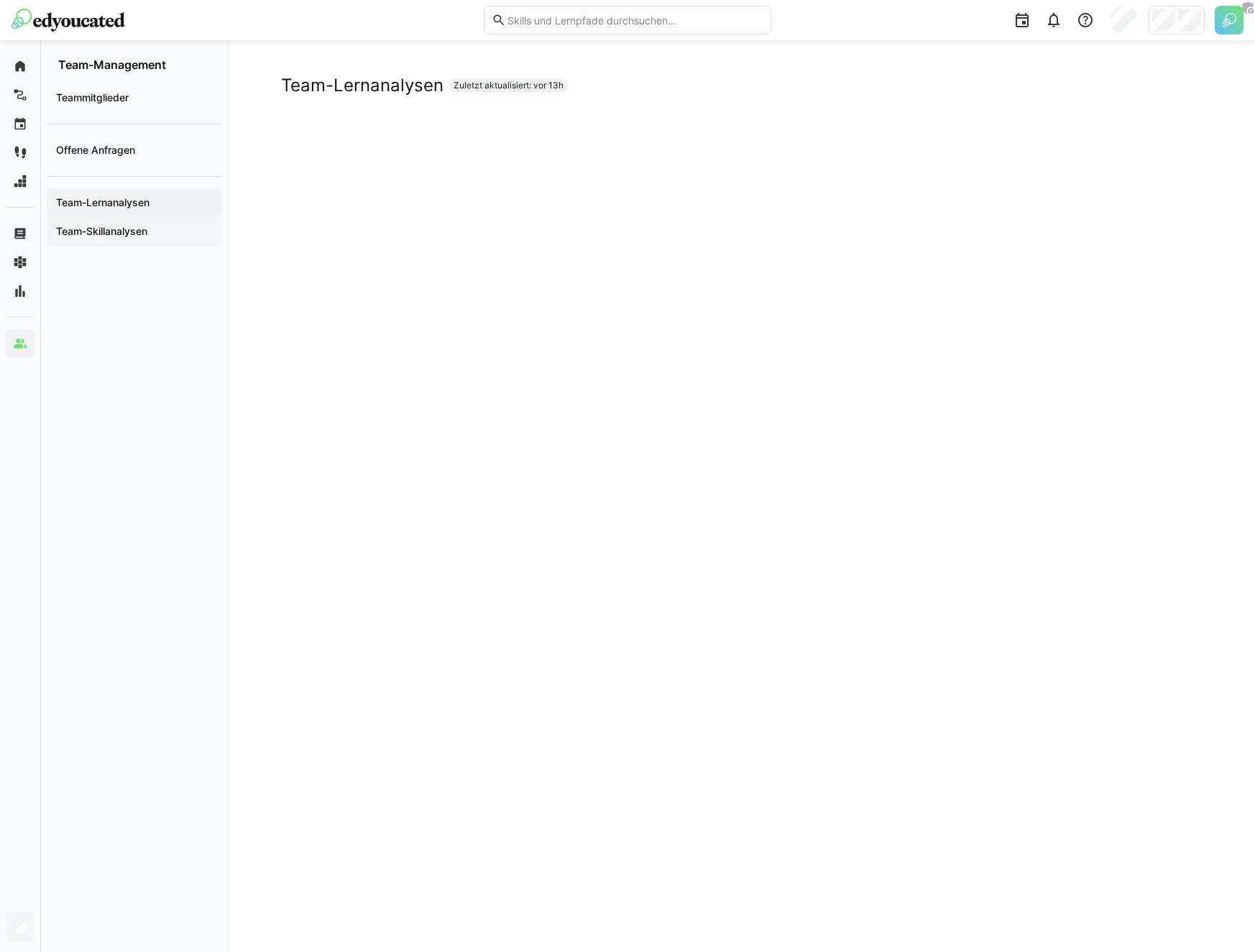
click at [0, 0] on app-navigation-label "Team-Skillanalysen" at bounding box center [0, 0] width 0 height 0
click at [0, 0] on app-navigation-label "Team-Lernanalysen" at bounding box center [0, 0] width 0 height 0
click at [0, 0] on app-navigation-label "Team-Skillanalysen" at bounding box center [0, 0] width 0 height 0
click at [241, 225] on div "Team-Skillanalysen Zuletzt aktualisiert: vor 13h" at bounding box center [741, 496] width 1028 height 912
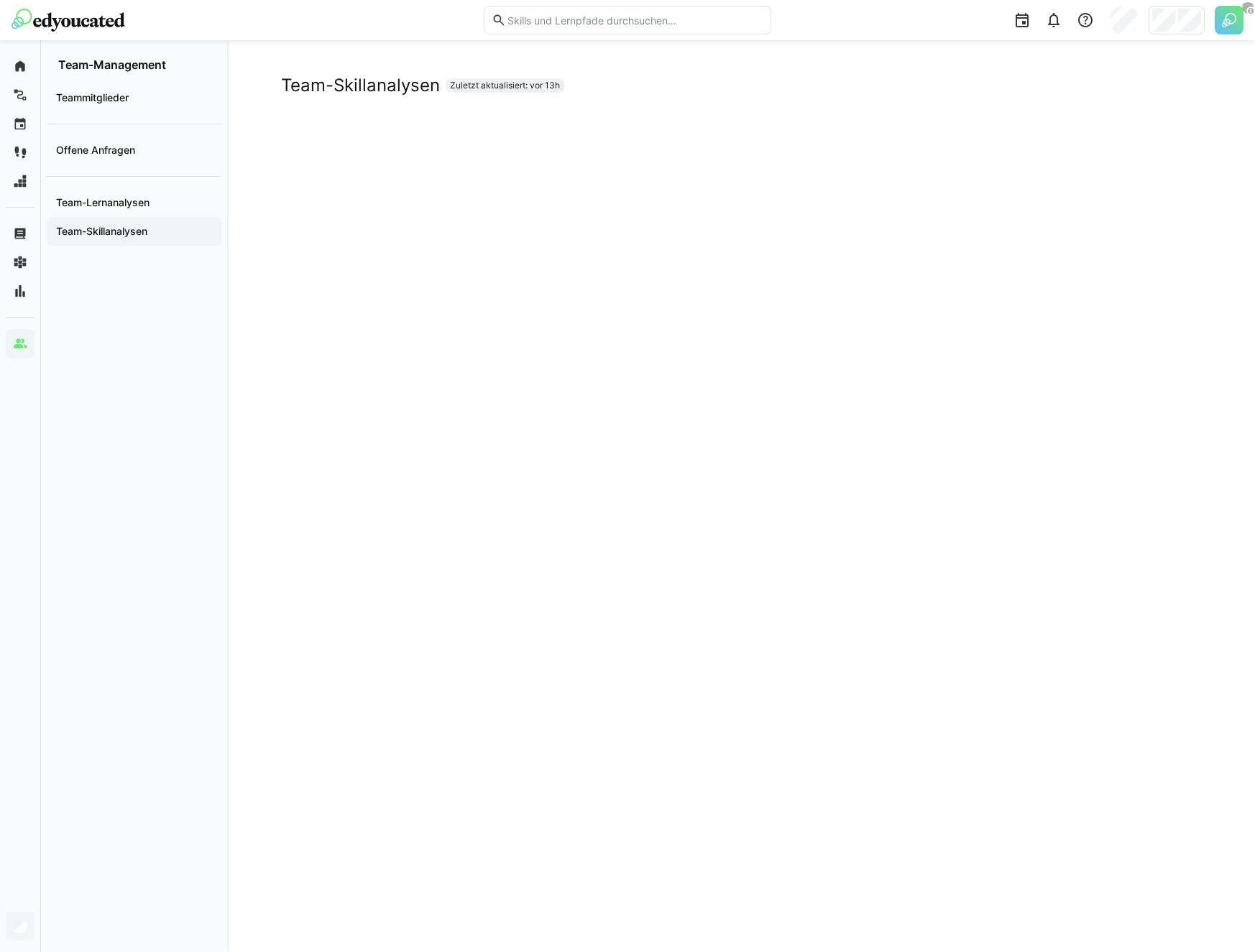
click at [241, 225] on div "Team-Skillanalysen Zuletzt aktualisiert: vor 13h" at bounding box center [741, 496] width 1028 height 912
click at [0, 0] on app-navigation-label "Team-Lernanalysen" at bounding box center [0, 0] width 0 height 0
click at [117, 221] on div "Team-Skillanalysen" at bounding box center [134, 231] width 175 height 28
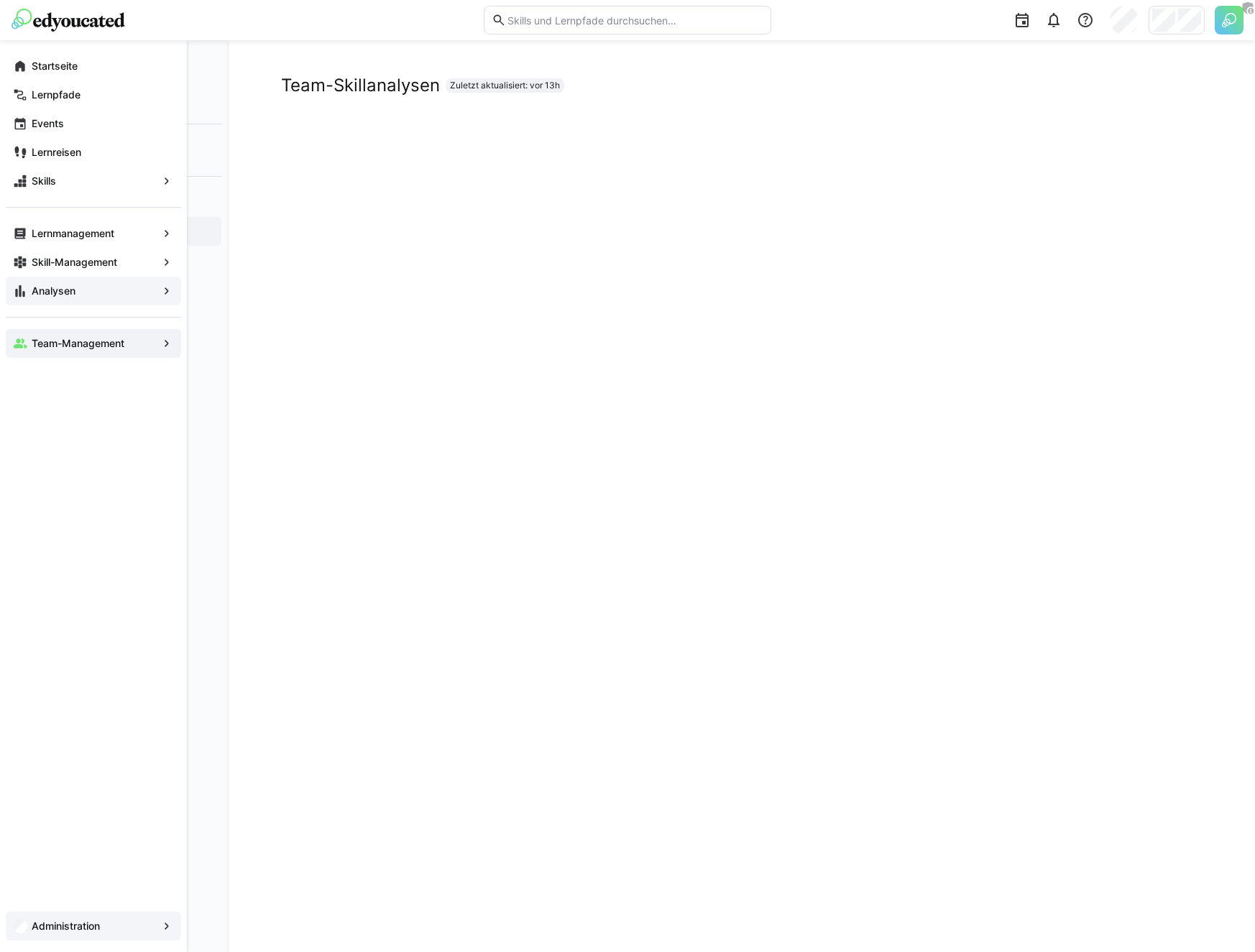
click at [29, 296] on span "Analysen" at bounding box center [93, 290] width 128 height 14
click at [34, 353] on div "Team-Management" at bounding box center [93, 343] width 176 height 28
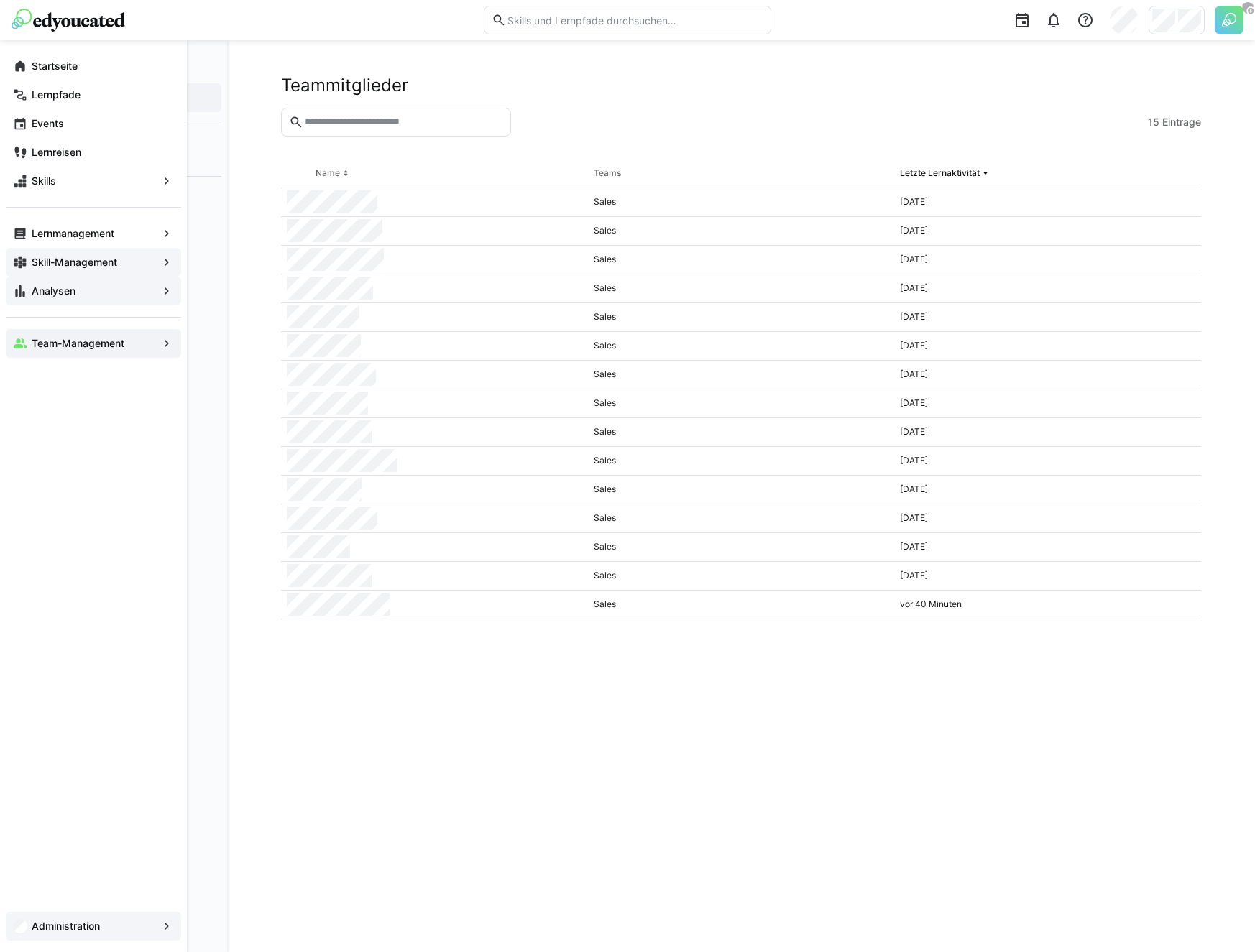
click at [0, 0] on app-navigation-label "Skill-Management" at bounding box center [0, 0] width 0 height 0
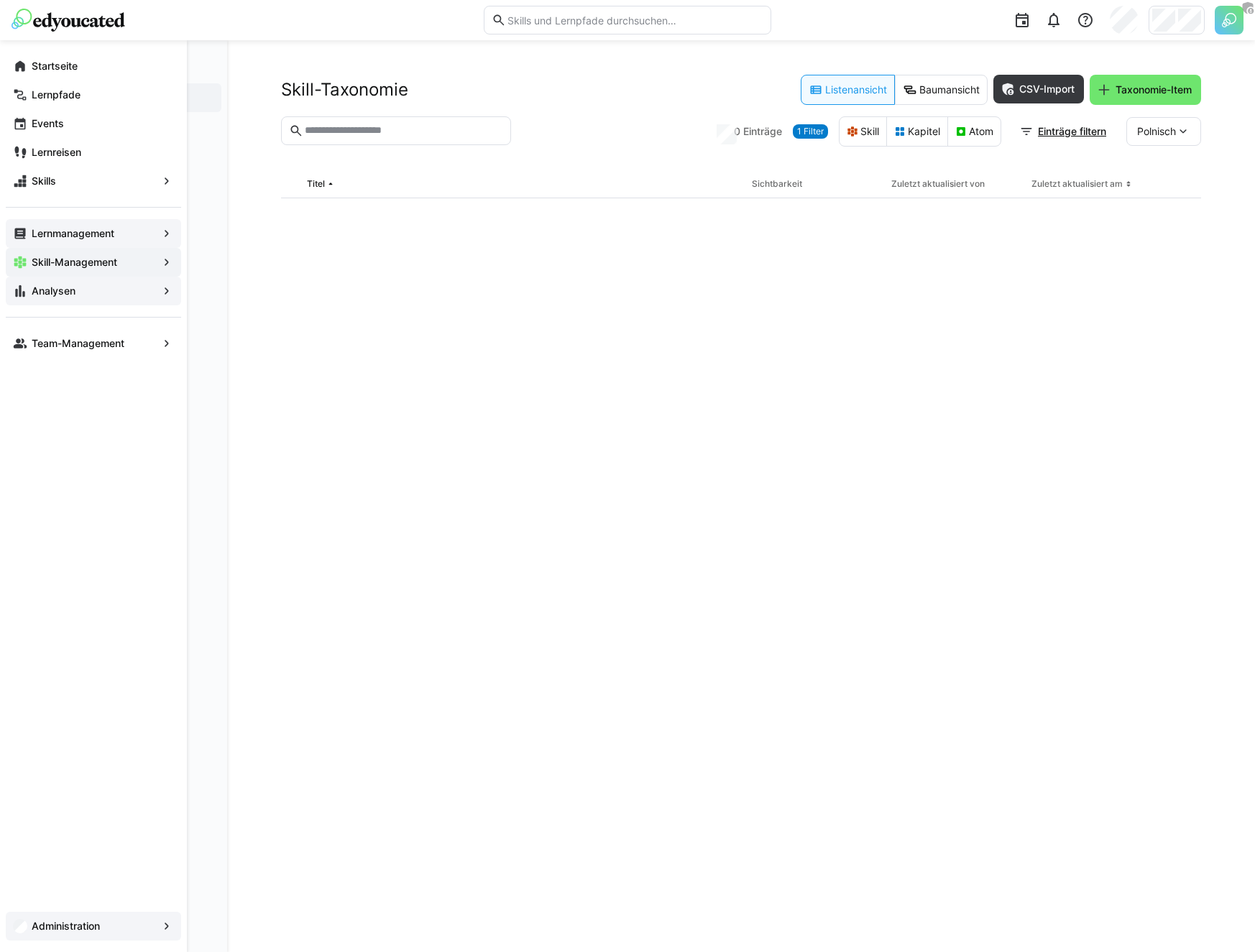
click at [27, 240] on eds-icon at bounding box center [19, 233] width 14 height 14
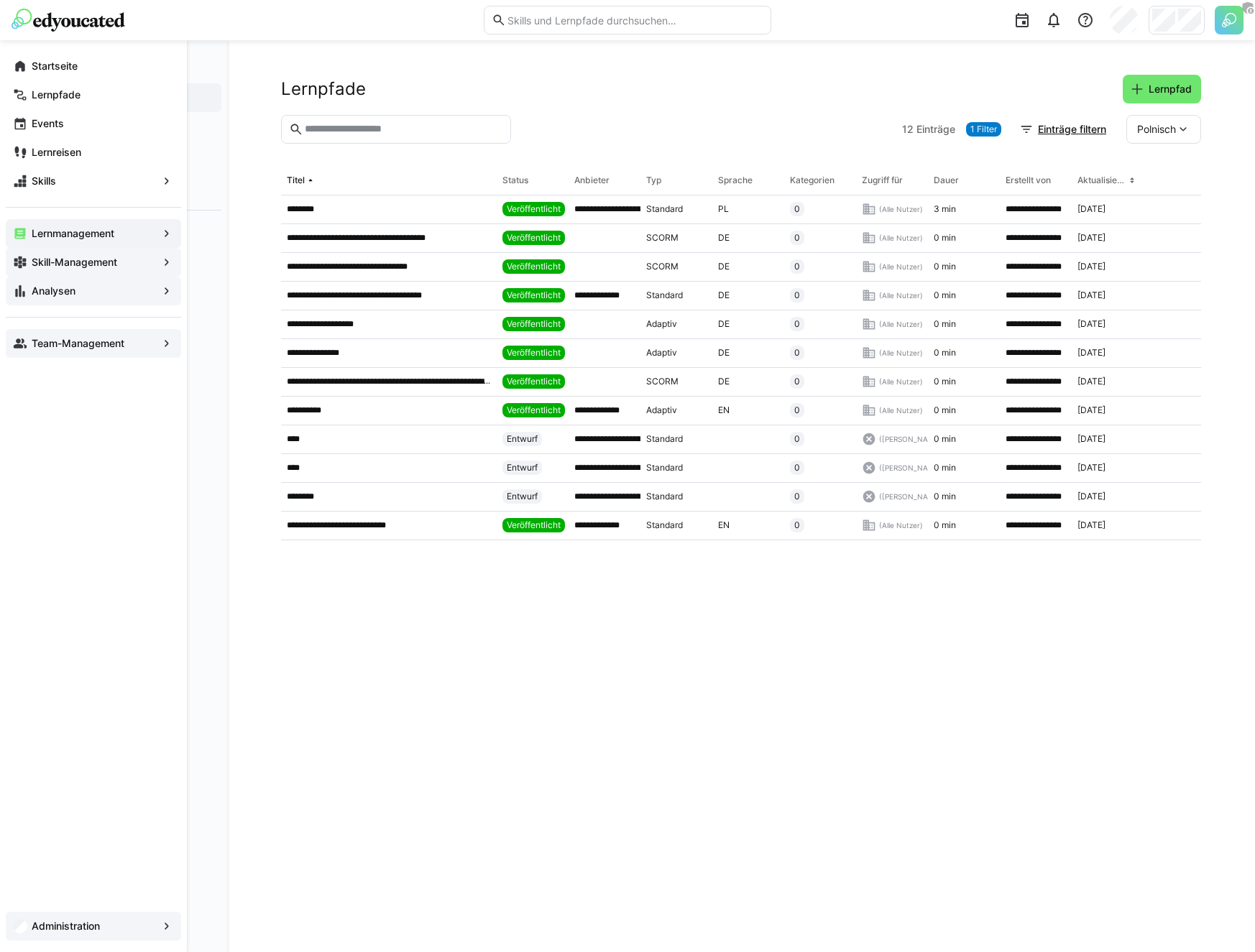
click at [0, 0] on app-navigation-label "Team-Management" at bounding box center [0, 0] width 0 height 0
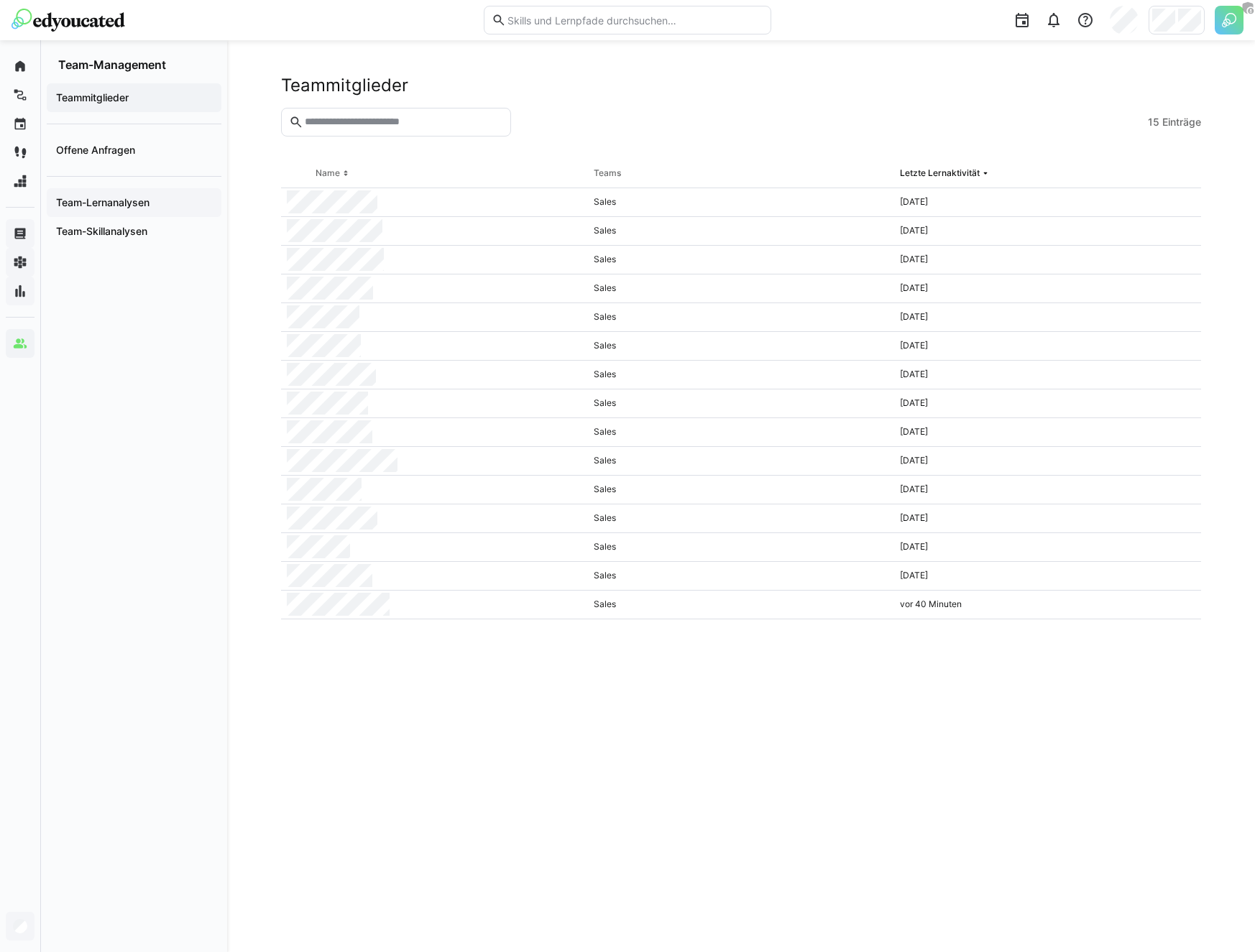
click at [157, 191] on div "Team-Lernanalysen" at bounding box center [134, 202] width 175 height 28
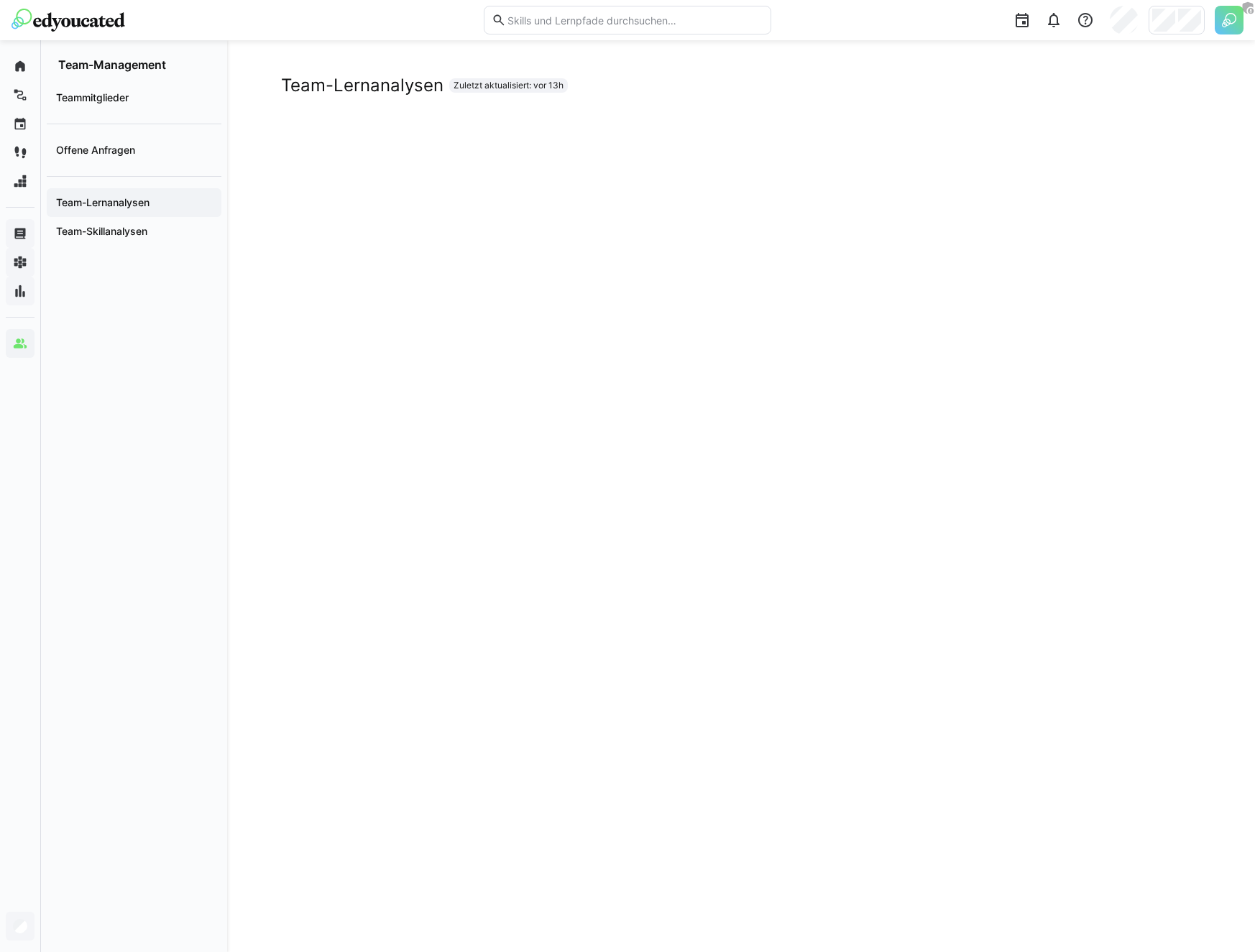
click at [0, 0] on app-navigation-label "Team-Skillanalysen" at bounding box center [0, 0] width 0 height 0
